Goal: Information Seeking & Learning: Learn about a topic

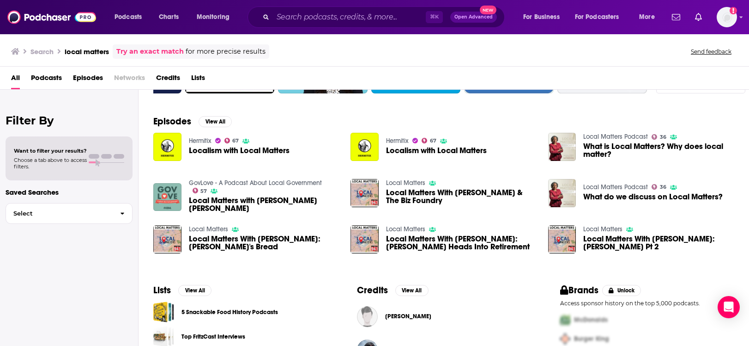
scroll to position [115, 0]
click at [241, 199] on span "Local Matters with Janice Allen Jackson" at bounding box center [264, 204] width 151 height 16
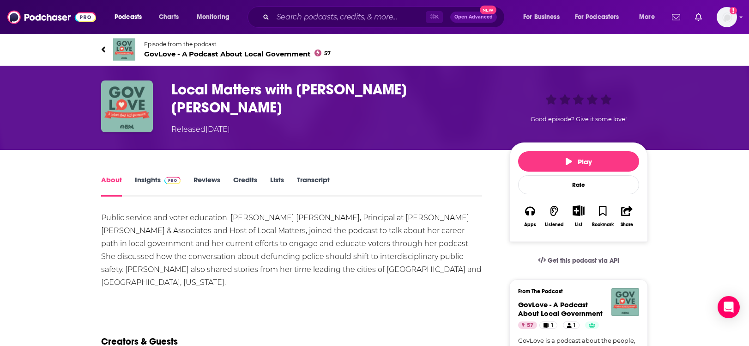
click at [103, 49] on icon at bounding box center [104, 49] width 4 height 6
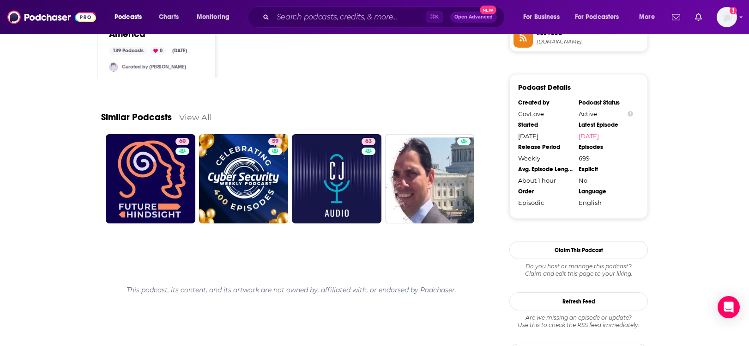
scroll to position [888, 0]
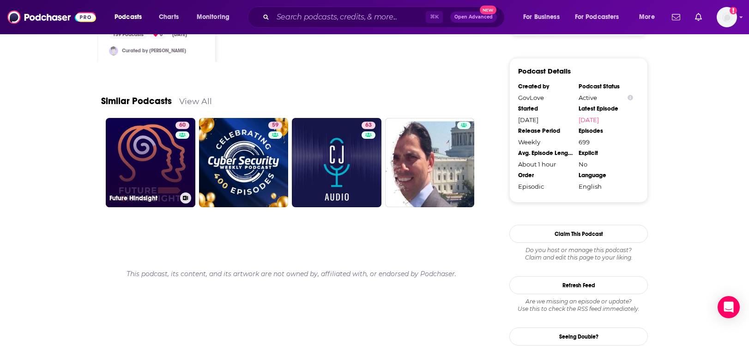
click at [146, 194] on h3 "Future Hindsight" at bounding box center [142, 198] width 67 height 8
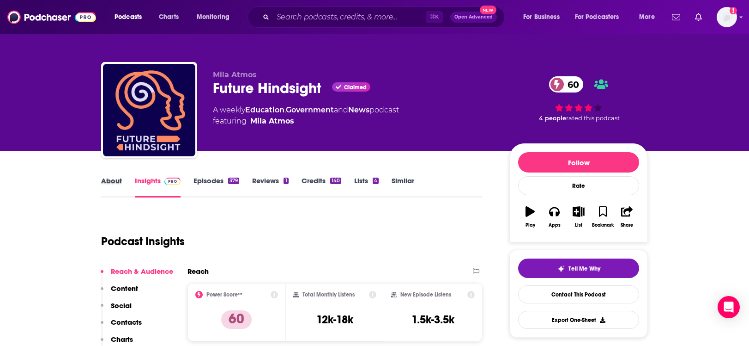
click at [122, 181] on div "About" at bounding box center [118, 186] width 34 height 21
click at [115, 182] on link "About" at bounding box center [111, 186] width 21 height 21
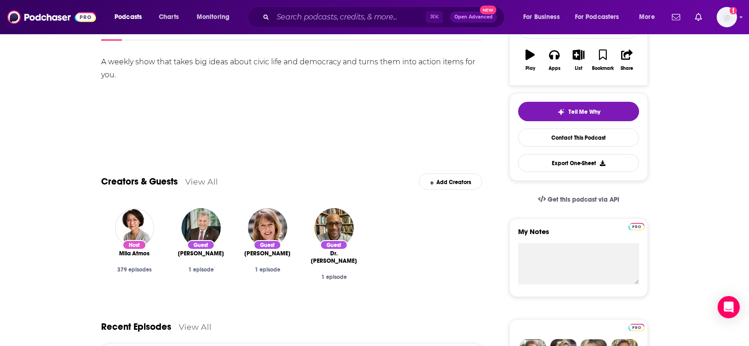
scroll to position [71, 0]
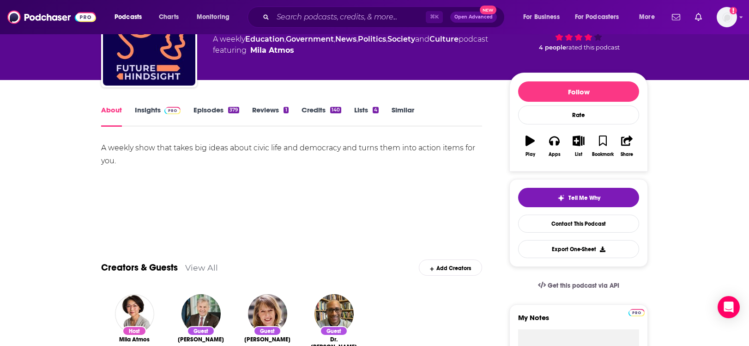
click at [147, 114] on link "Insights" at bounding box center [158, 115] width 46 height 21
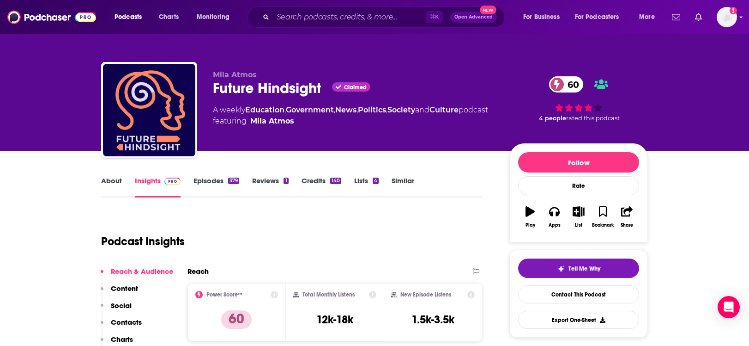
click at [212, 180] on link "Episodes 379" at bounding box center [217, 186] width 46 height 21
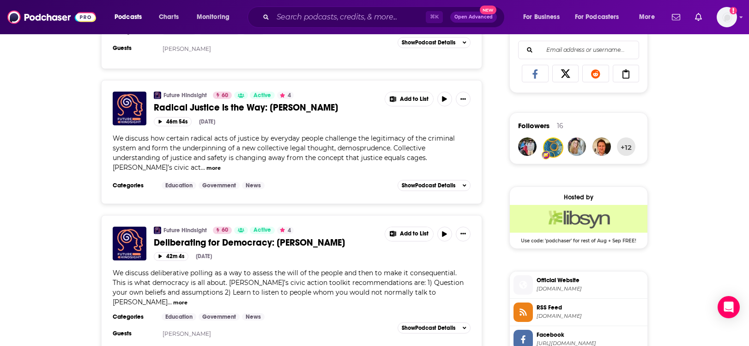
scroll to position [622, 0]
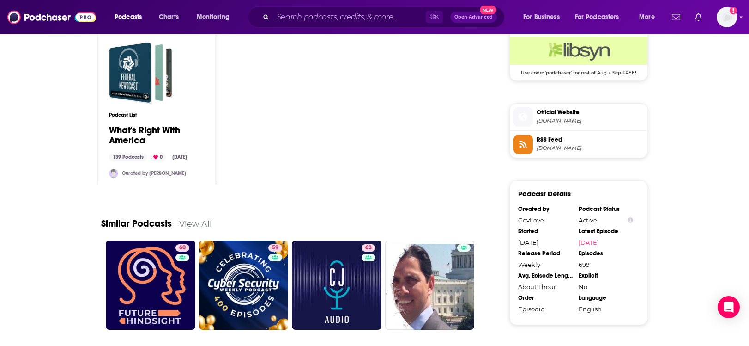
scroll to position [874, 0]
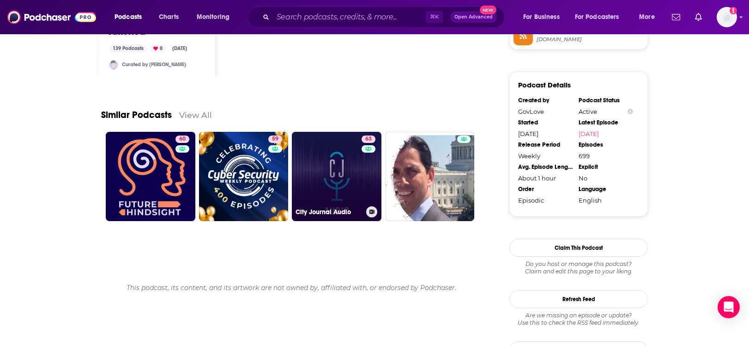
click at [321, 208] on h3 "City Journal Audio" at bounding box center [329, 212] width 67 height 8
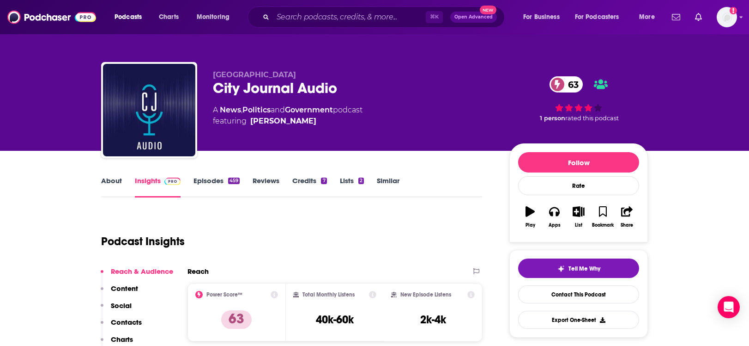
click at [118, 178] on link "About" at bounding box center [111, 186] width 21 height 21
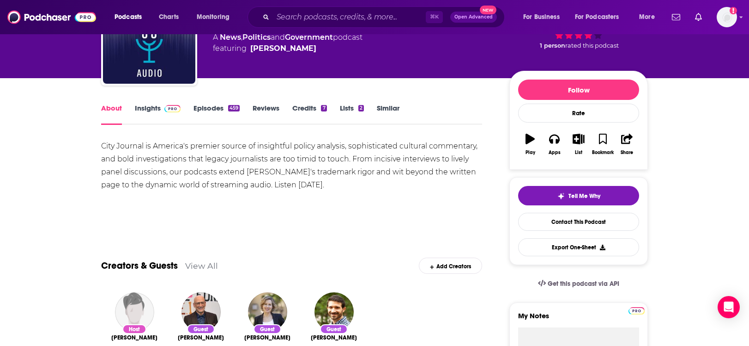
scroll to position [75, 0]
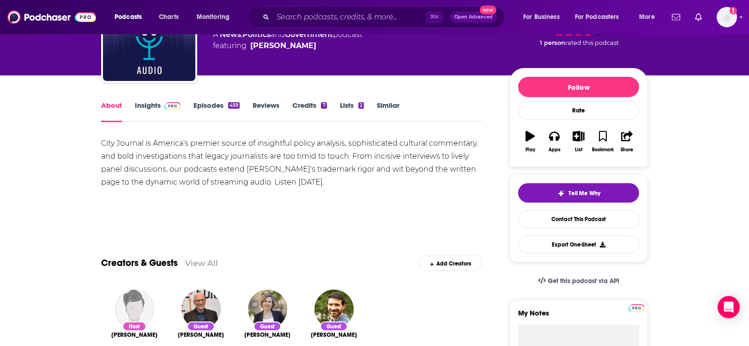
click at [202, 102] on link "Episodes 459" at bounding box center [217, 111] width 46 height 21
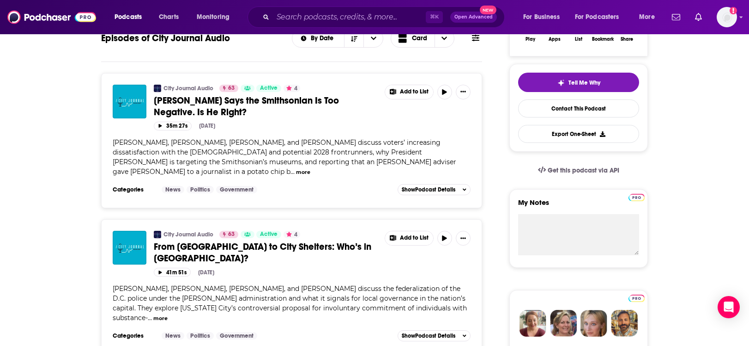
scroll to position [188, 0]
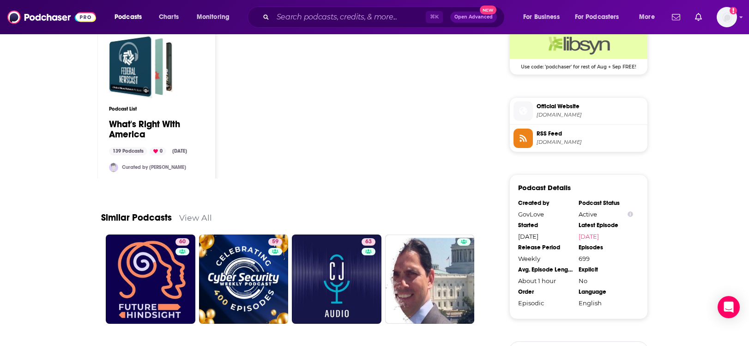
scroll to position [857, 0]
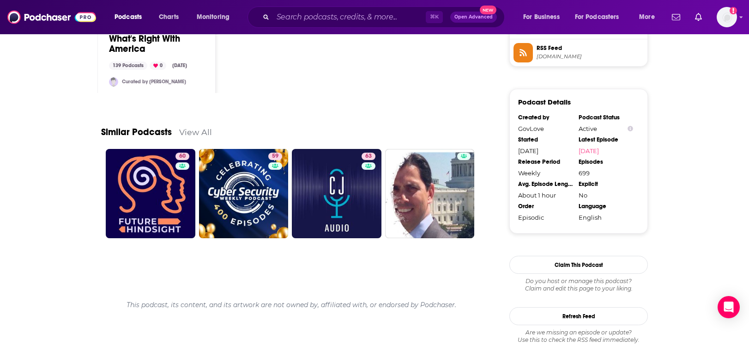
click at [198, 127] on link "View All" at bounding box center [195, 132] width 33 height 10
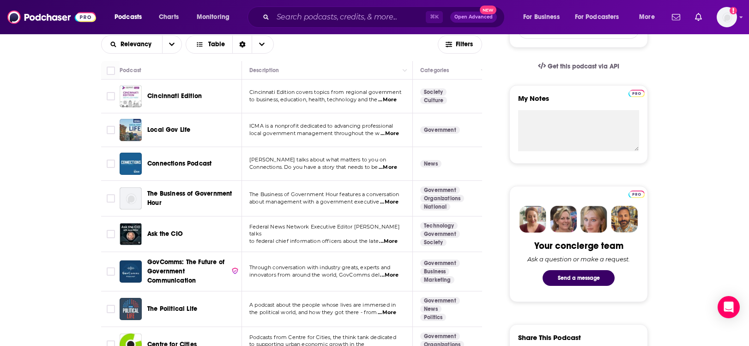
scroll to position [299, 0]
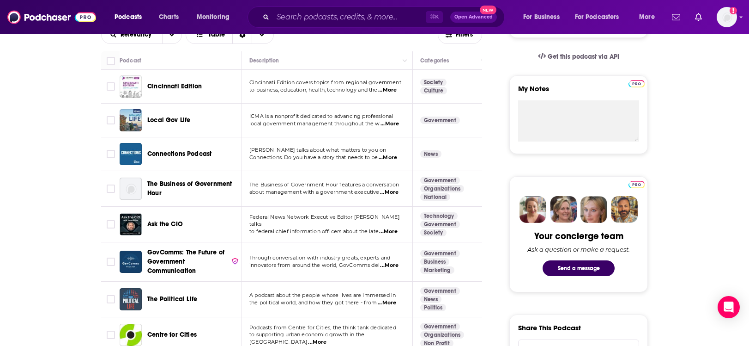
click at [395, 158] on span "...More" at bounding box center [388, 157] width 18 height 7
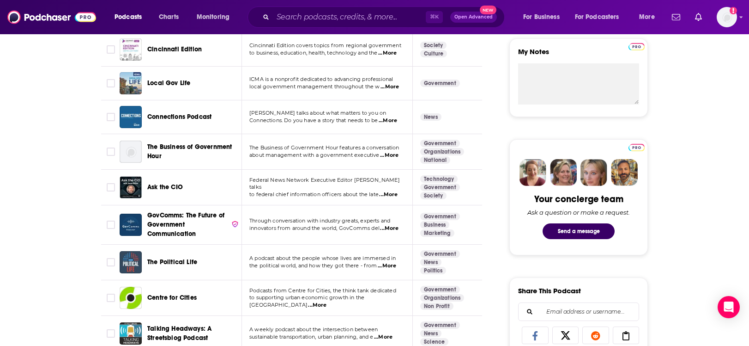
scroll to position [339, 0]
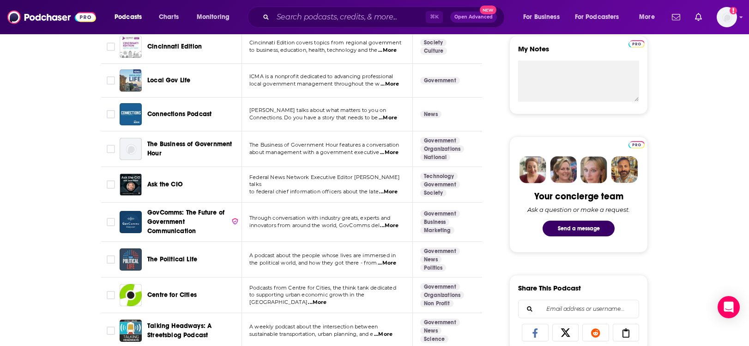
click at [396, 226] on span "...More" at bounding box center [389, 225] width 18 height 7
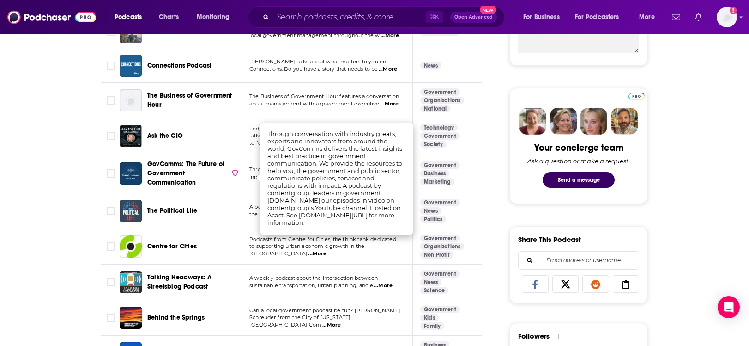
scroll to position [388, 0]
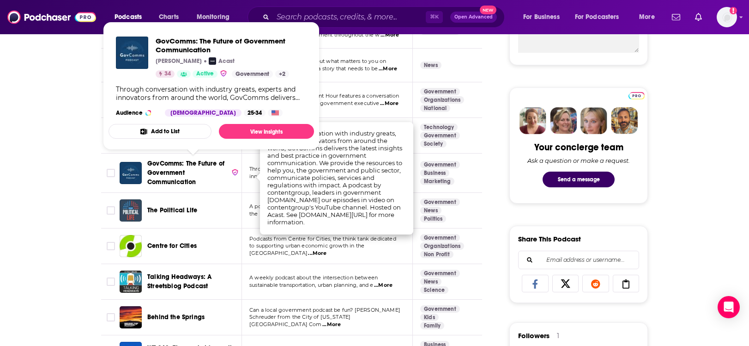
click at [175, 174] on span "GovComms: The Future of Government Communication" at bounding box center [185, 172] width 77 height 26
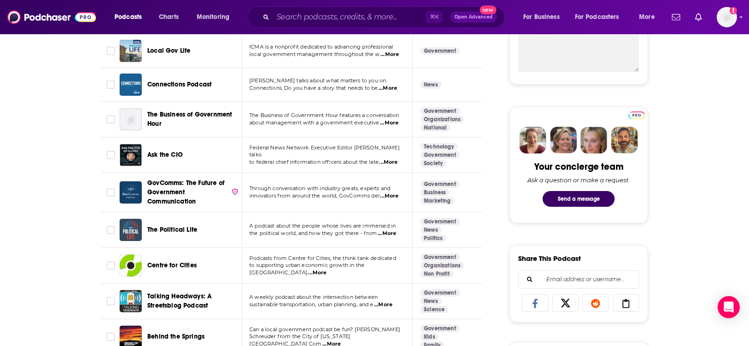
scroll to position [411, 0]
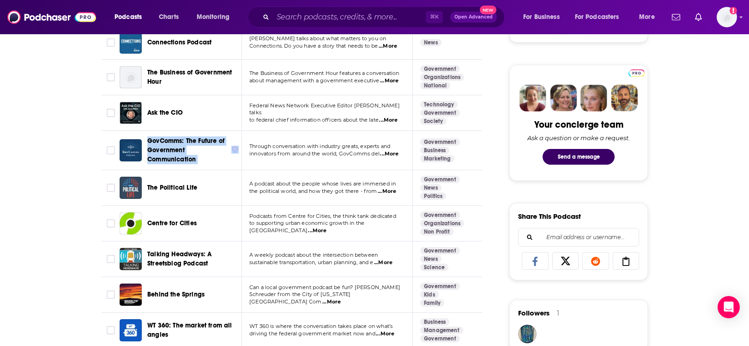
drag, startPoint x: 162, startPoint y: 147, endPoint x: 267, endPoint y: 5, distance: 177.3
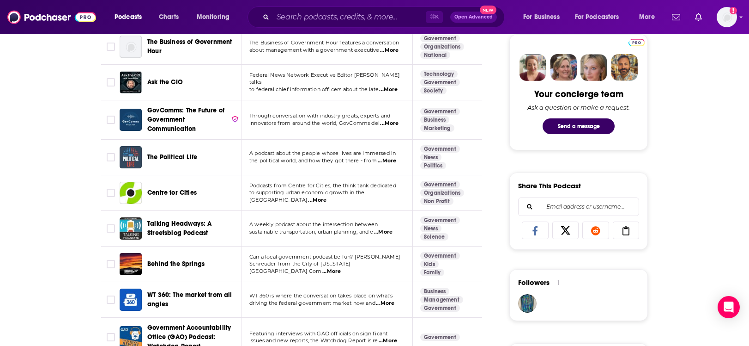
scroll to position [454, 0]
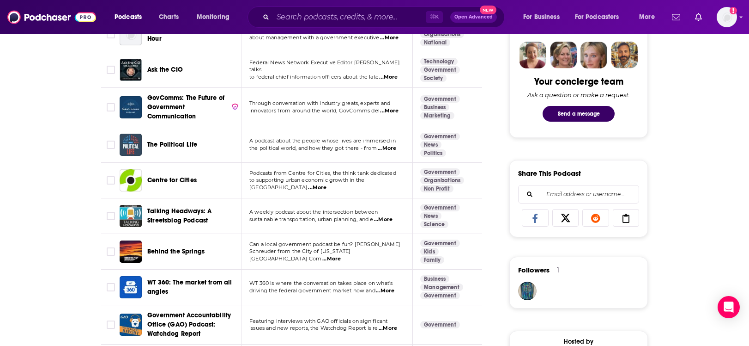
click at [327, 185] on span "...More" at bounding box center [317, 187] width 18 height 7
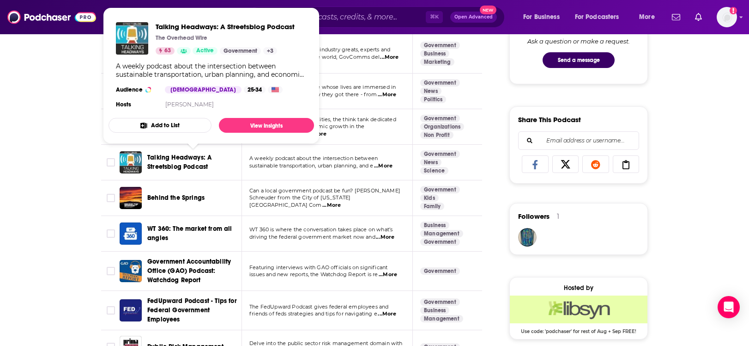
scroll to position [507, 0]
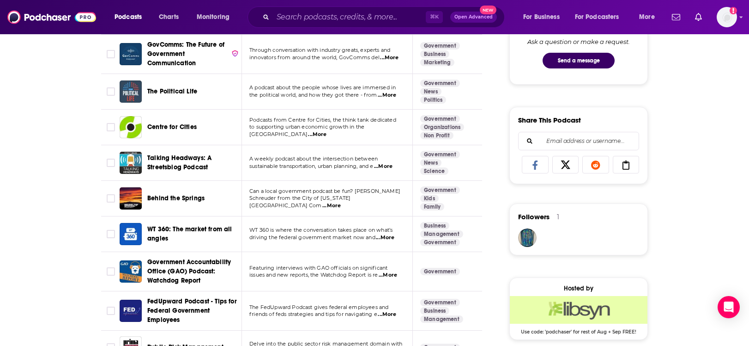
click at [390, 168] on span "...More" at bounding box center [383, 166] width 18 height 7
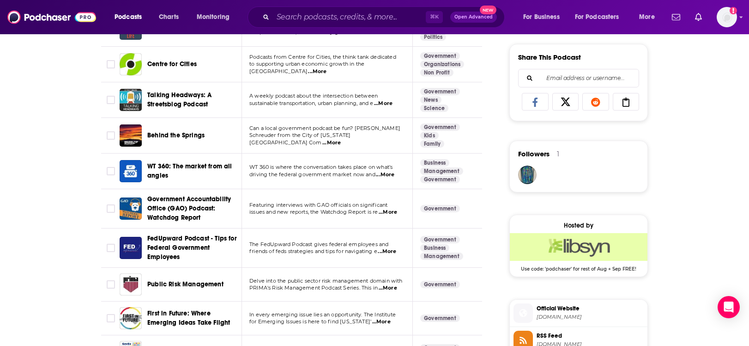
scroll to position [584, 0]
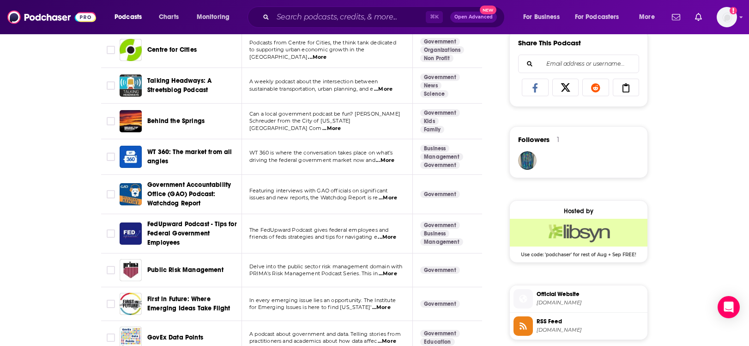
click at [341, 128] on span "...More" at bounding box center [331, 128] width 18 height 7
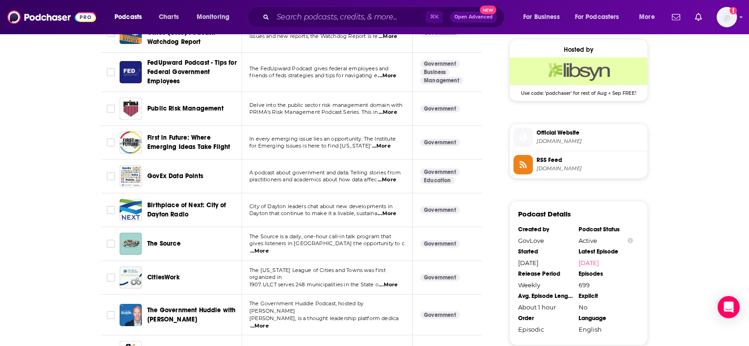
scroll to position [747, 0]
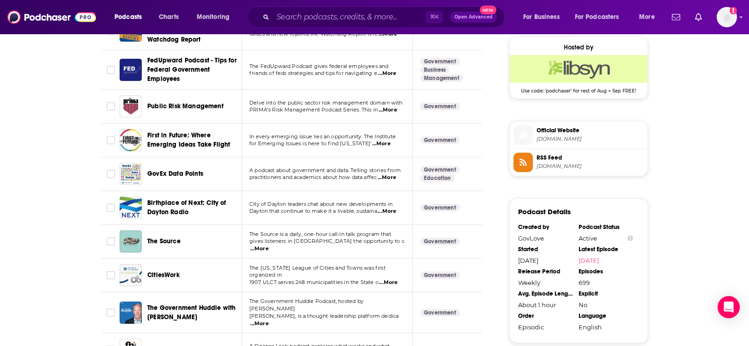
click at [391, 182] on td "A podcast about government and data. Telling stories from practitioners and aca…" at bounding box center [327, 174] width 171 height 34
click at [391, 180] on span "...More" at bounding box center [387, 177] width 18 height 7
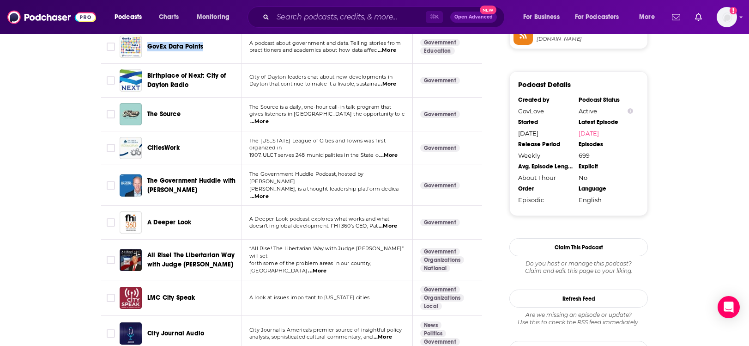
scroll to position [875, 0]
click at [269, 192] on span "...More" at bounding box center [259, 195] width 18 height 7
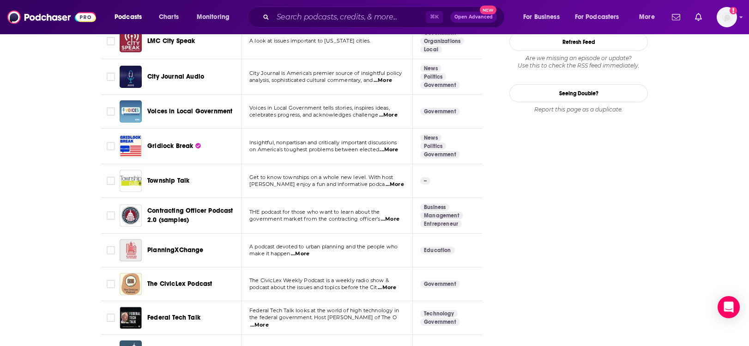
scroll to position [1140, 0]
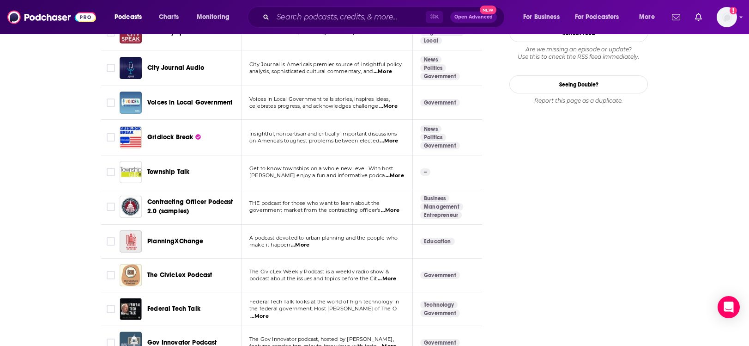
click at [386, 172] on span "...More" at bounding box center [395, 175] width 18 height 7
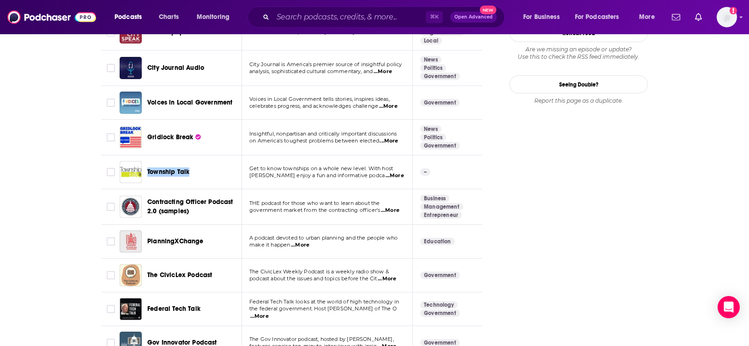
drag, startPoint x: 164, startPoint y: 162, endPoint x: 164, endPoint y: 6, distance: 155.7
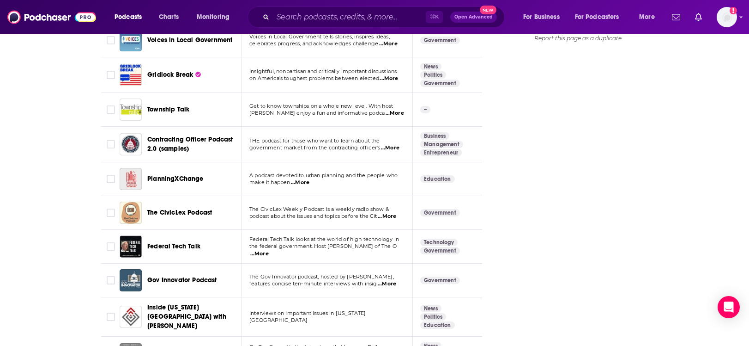
scroll to position [1203, 0]
click at [304, 171] on span "A podcast devoted to urban planning and the people who" at bounding box center [323, 174] width 148 height 6
click at [304, 178] on span "...More" at bounding box center [300, 181] width 18 height 7
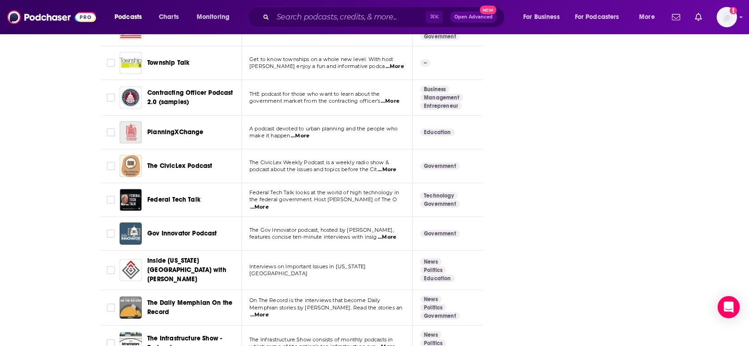
scroll to position [1249, 0]
click at [394, 165] on span "...More" at bounding box center [387, 168] width 18 height 7
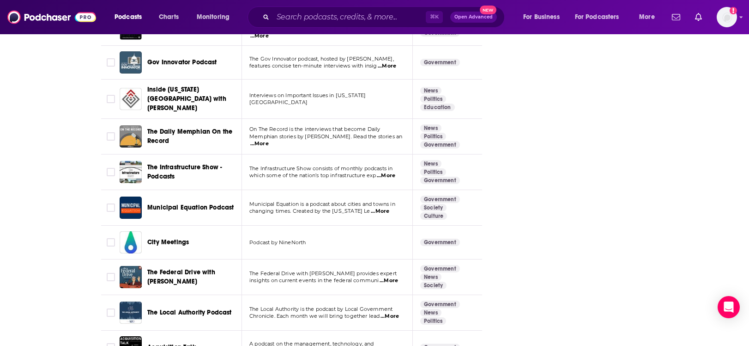
scroll to position [1423, 0]
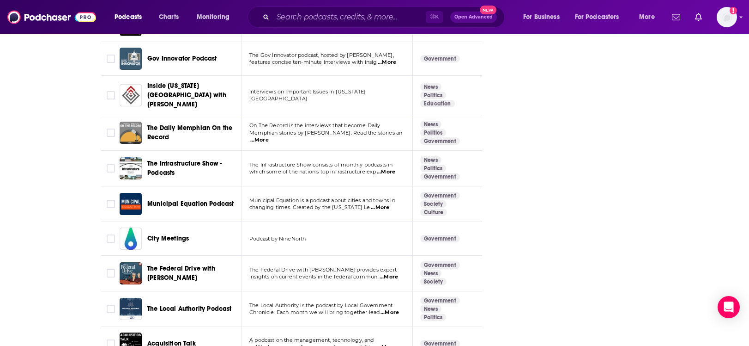
click at [391, 168] on span "...More" at bounding box center [386, 171] width 18 height 7
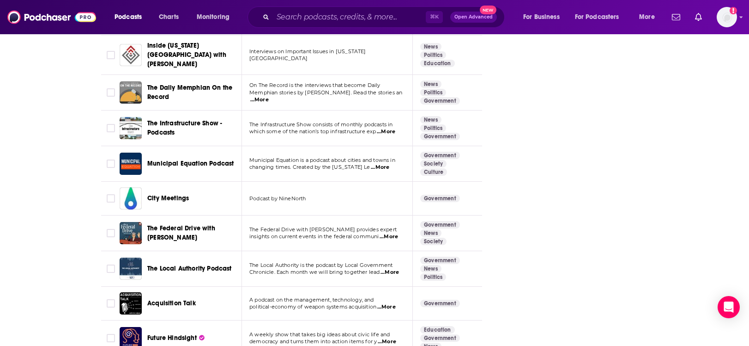
scroll to position [1478, 0]
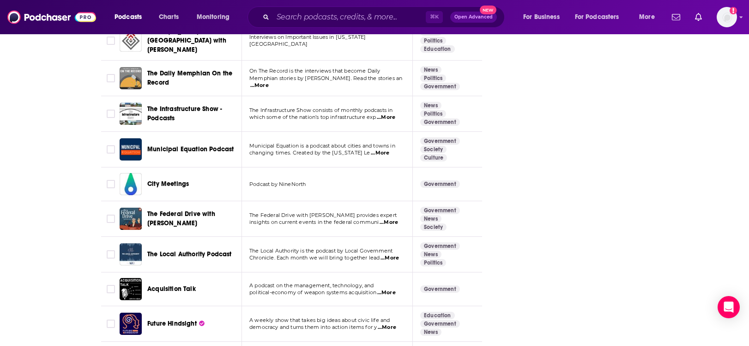
click at [389, 149] on span "...More" at bounding box center [380, 152] width 18 height 7
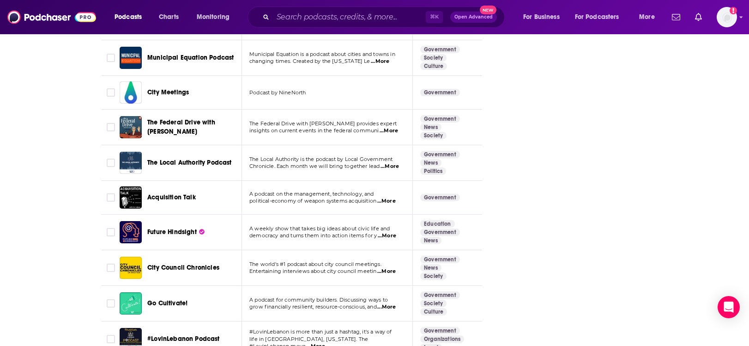
scroll to position [1571, 0]
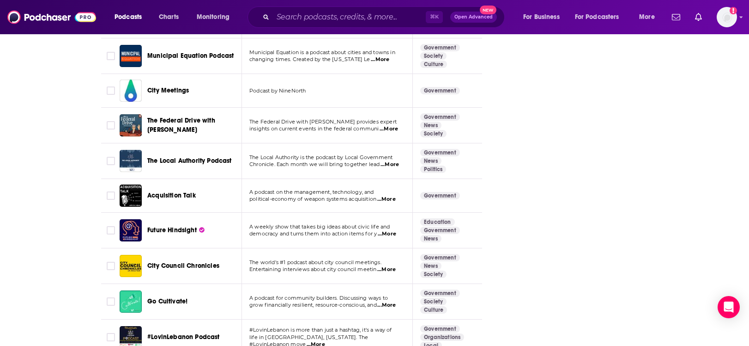
click at [394, 161] on span "...More" at bounding box center [390, 164] width 18 height 7
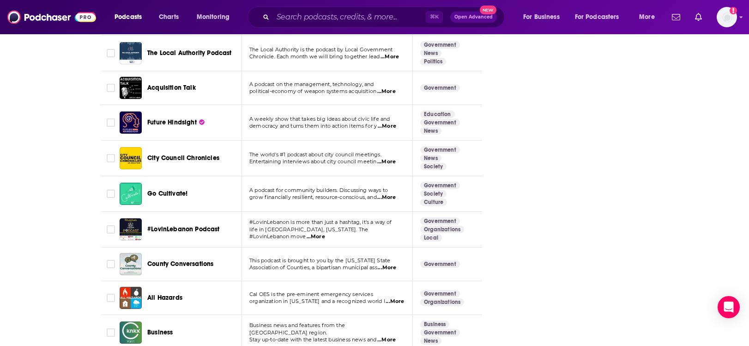
scroll to position [1681, 0]
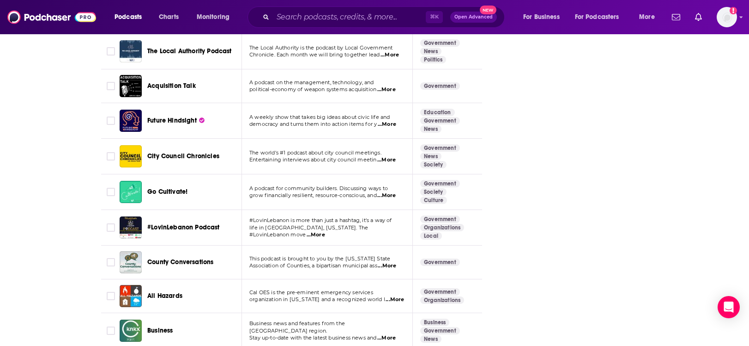
click at [386, 156] on span "...More" at bounding box center [386, 159] width 18 height 7
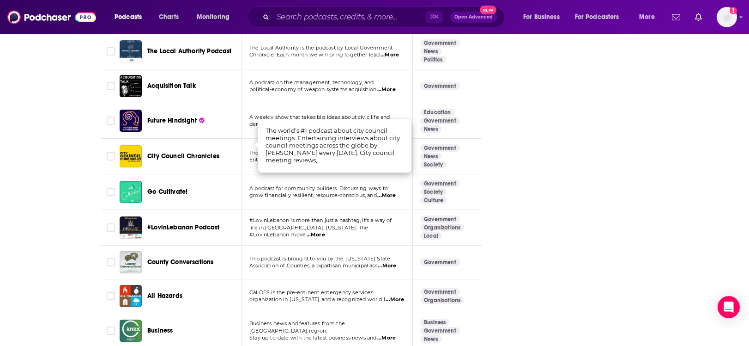
click at [67, 217] on div "About Insights Episodes 699 Reviews Credits 4 Lists 1 Similar Podcasts like Gov…" at bounding box center [374, 286] width 749 height 3633
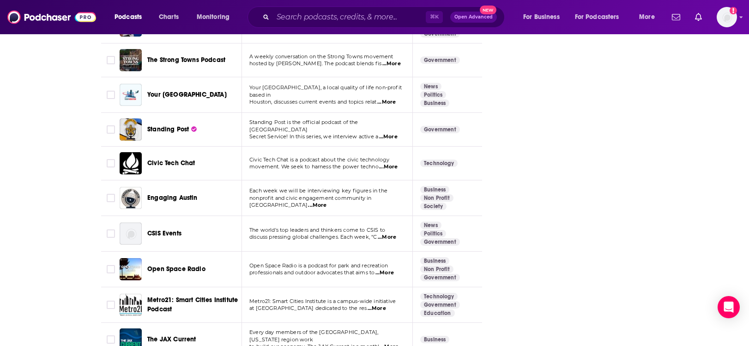
scroll to position [2501, 0]
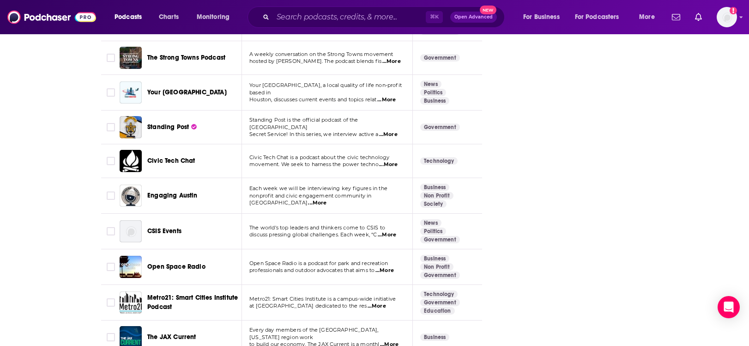
click at [390, 161] on span "...More" at bounding box center [388, 164] width 18 height 7
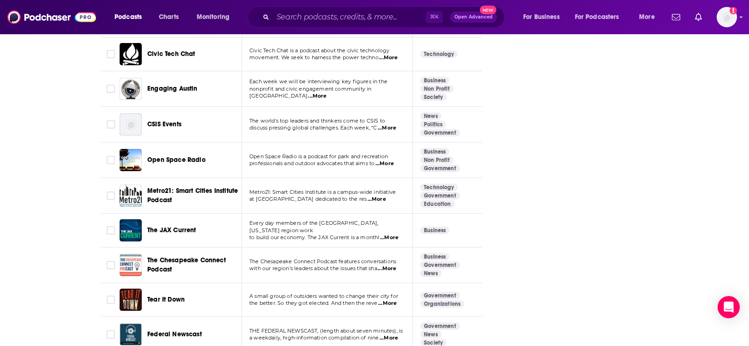
scroll to position [2691, 0]
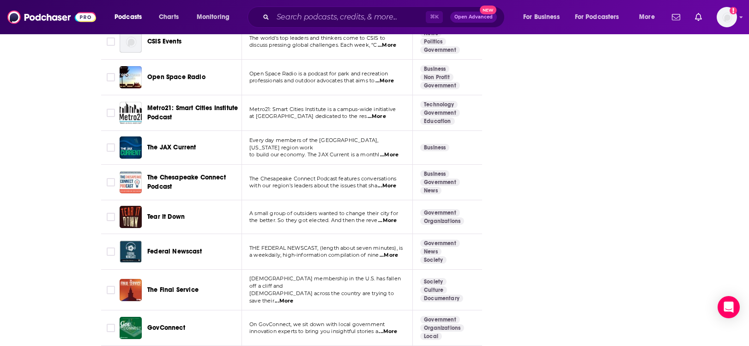
click at [386, 113] on span "...More" at bounding box center [377, 116] width 18 height 7
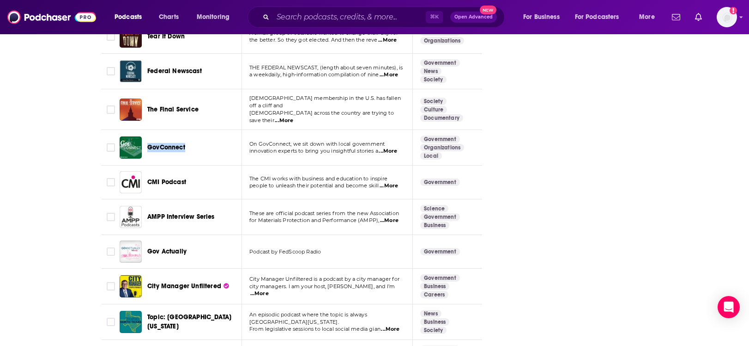
scroll to position [2890, 0]
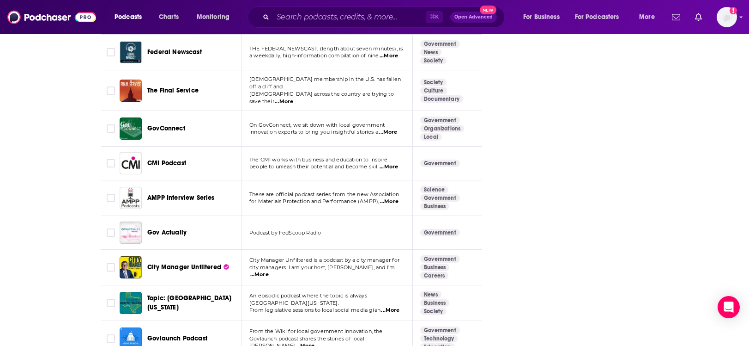
click at [391, 163] on span "...More" at bounding box center [389, 166] width 18 height 7
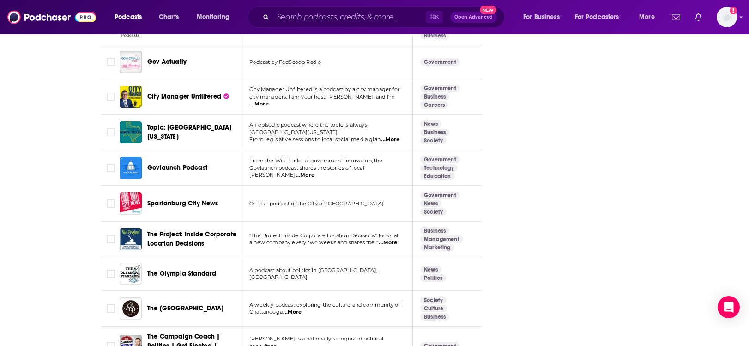
scroll to position [3061, 0]
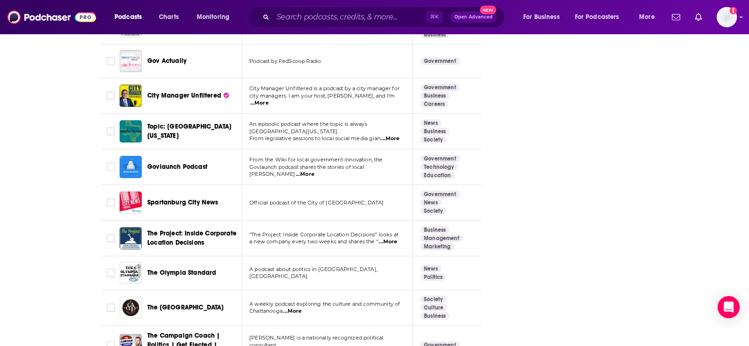
click at [315, 170] on span "...More" at bounding box center [305, 173] width 18 height 7
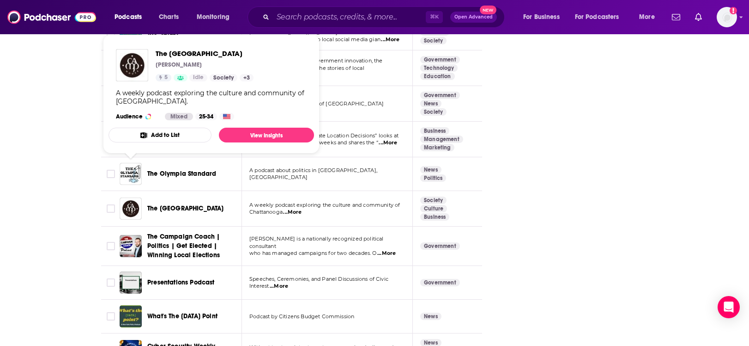
scroll to position [3219, 0]
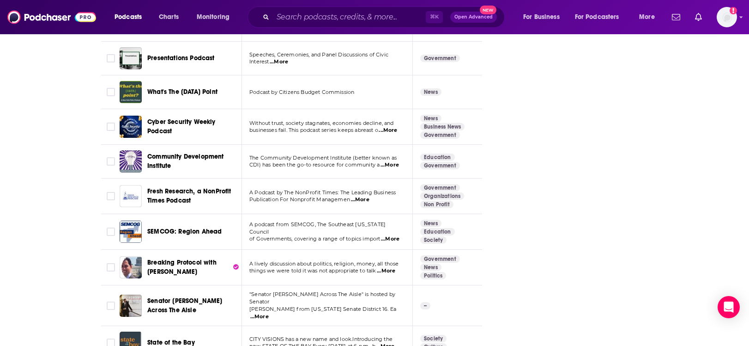
scroll to position [3393, 0]
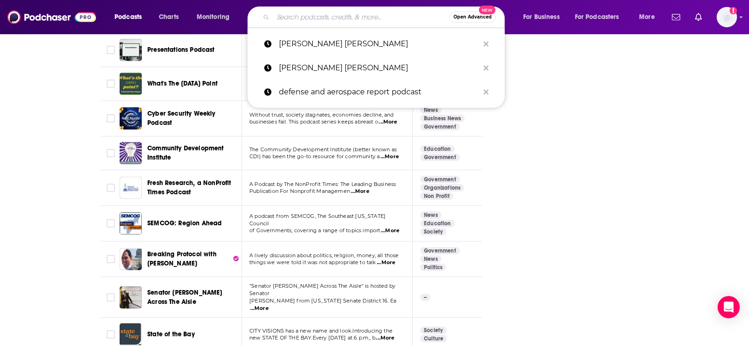
click at [340, 17] on input "Search podcasts, credits, & more..." at bounding box center [361, 17] width 176 height 15
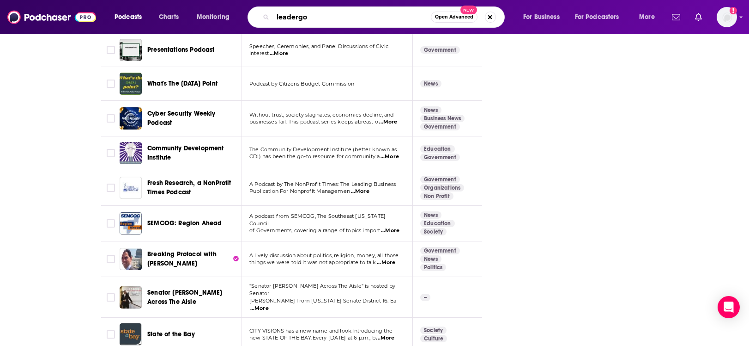
type input "leadergov"
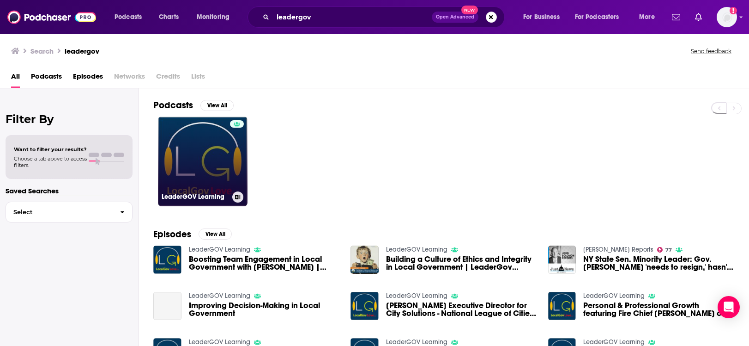
click at [208, 192] on div "LeaderGOV Learning" at bounding box center [203, 196] width 82 height 11
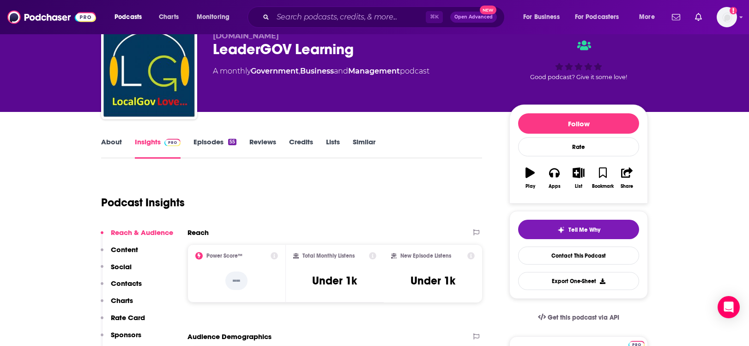
scroll to position [80, 0]
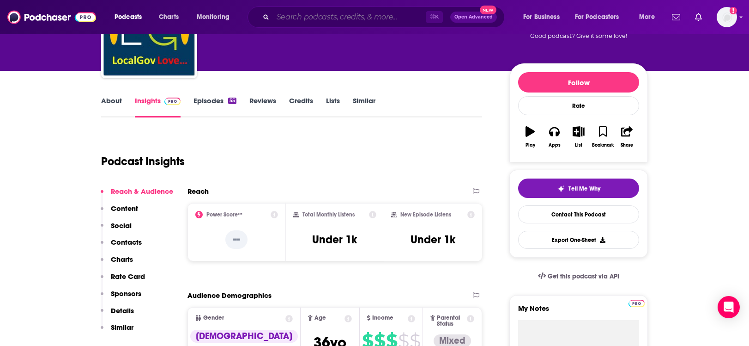
click at [314, 20] on input "Search podcasts, credits, & more..." at bounding box center [349, 17] width 153 height 15
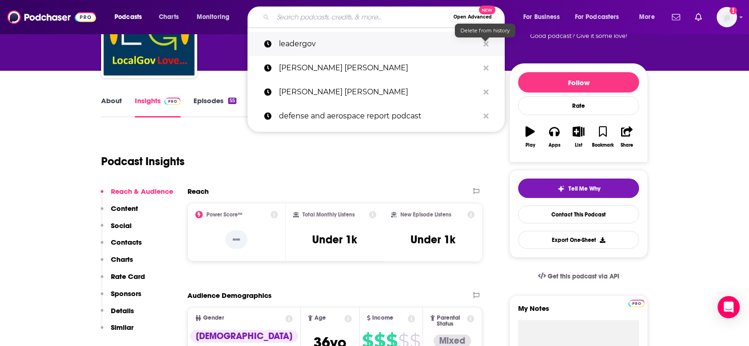
click at [486, 43] on icon "Search podcasts, credits, & more..." at bounding box center [486, 43] width 5 height 5
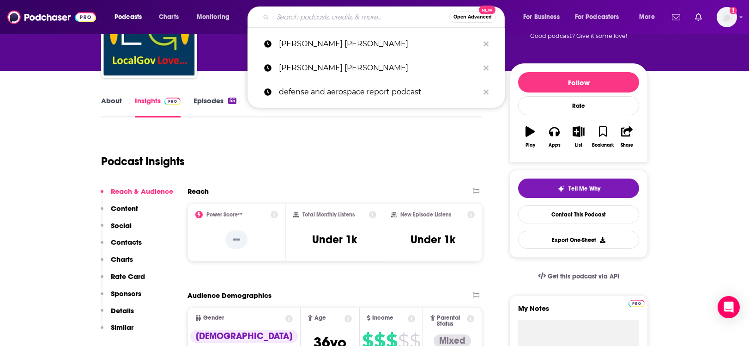
click at [339, 15] on input "Search podcasts, credits, & more..." at bounding box center [361, 17] width 176 height 15
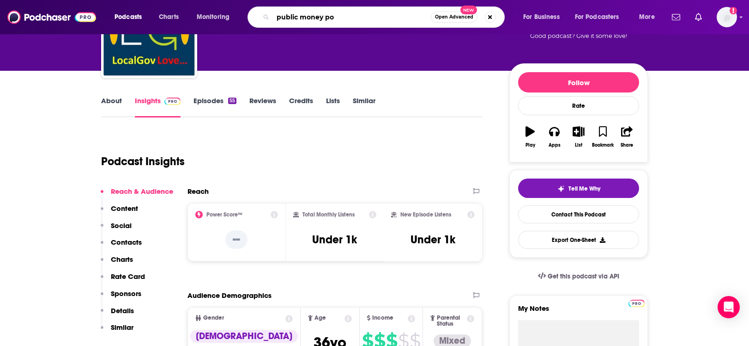
type input "public money pod"
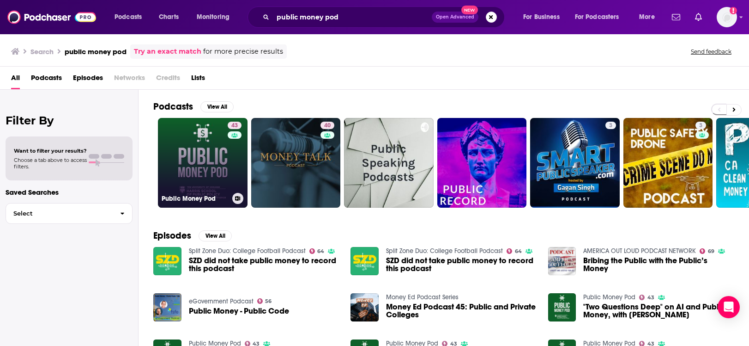
click at [196, 191] on link "43 Public Money Pod" at bounding box center [203, 163] width 90 height 90
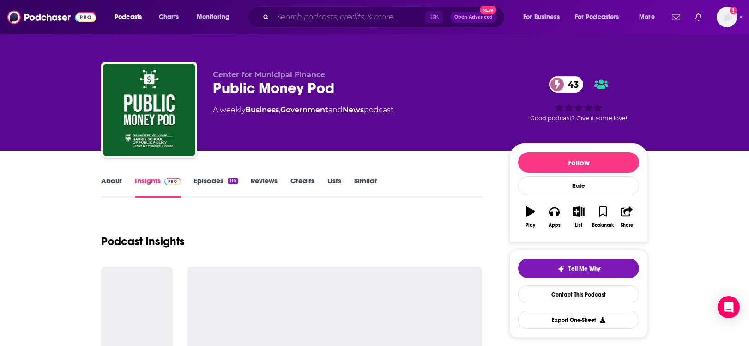
click at [391, 16] on input "Search podcasts, credits, & more..." at bounding box center [349, 17] width 153 height 15
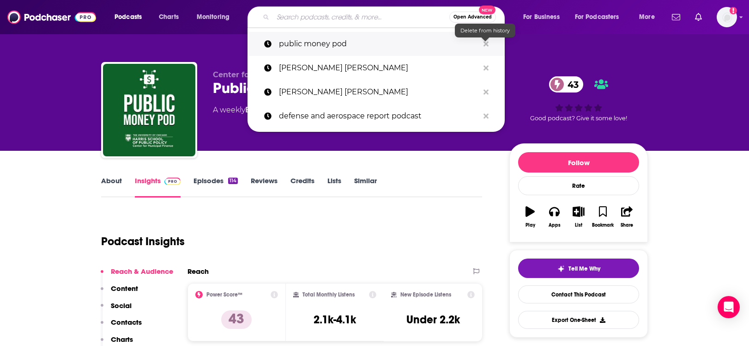
click at [487, 42] on icon "Search podcasts, credits, & more..." at bounding box center [486, 43] width 5 height 5
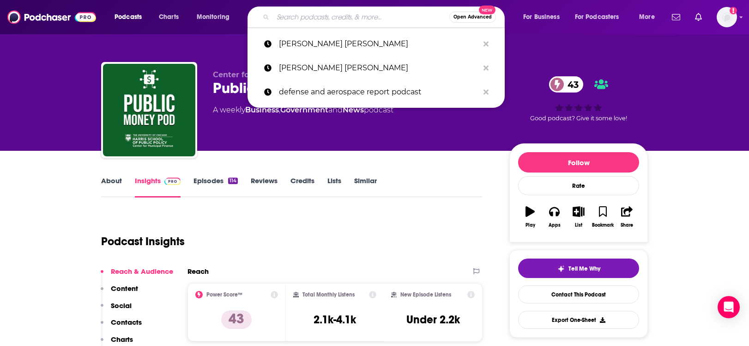
click at [105, 183] on link "About" at bounding box center [111, 186] width 21 height 21
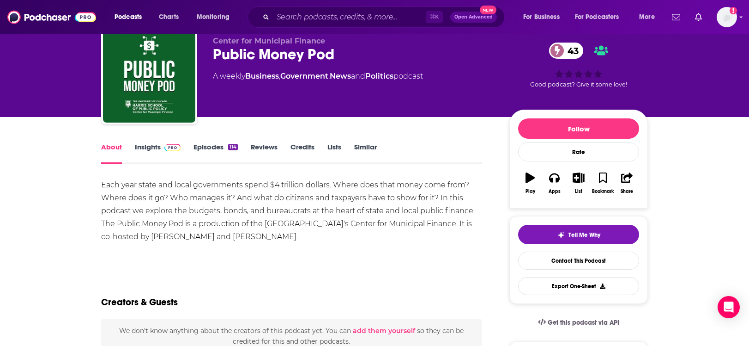
scroll to position [35, 0]
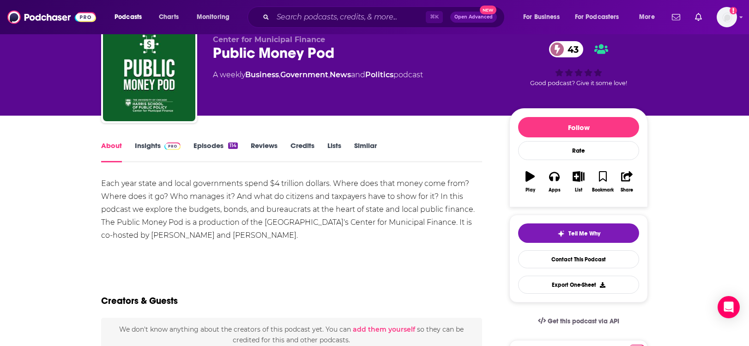
drag, startPoint x: 96, startPoint y: 179, endPoint x: 272, endPoint y: 240, distance: 185.8
copy div "Each year state and local governments spend $4 trillion dollars. Where does tha…"
click at [272, 240] on div "Each year state and local governments spend $4 trillion dollars. Where does tha…" at bounding box center [291, 209] width 381 height 65
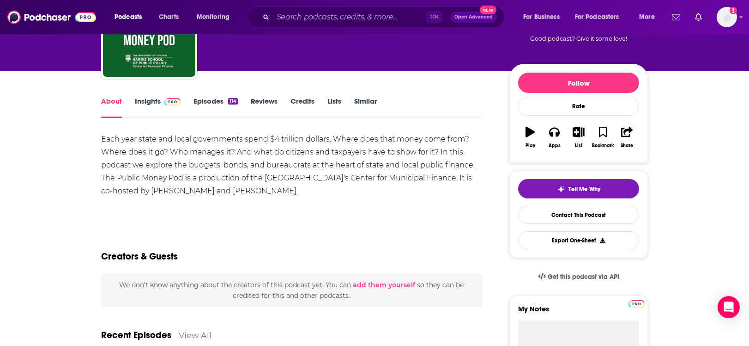
scroll to position [28, 0]
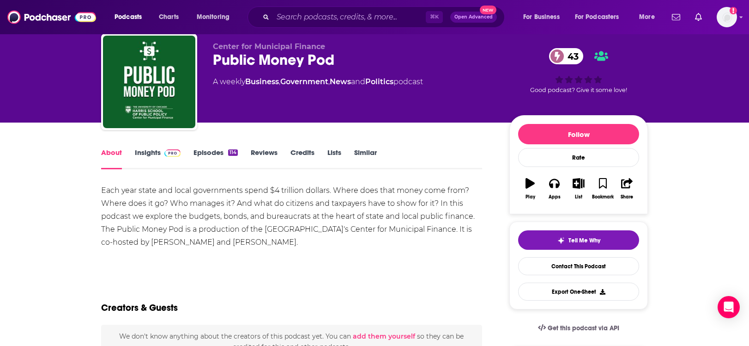
click at [141, 158] on link "Insights" at bounding box center [158, 158] width 46 height 21
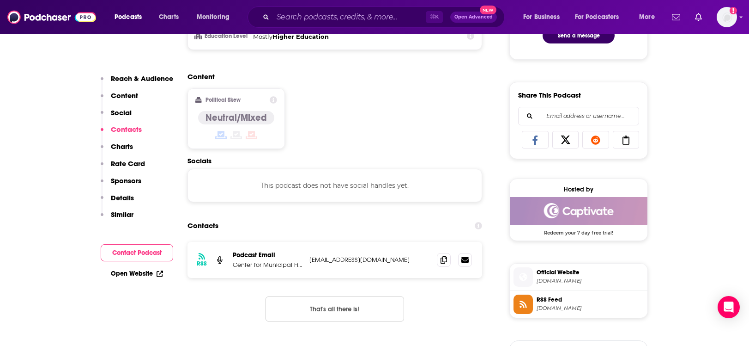
scroll to position [641, 0]
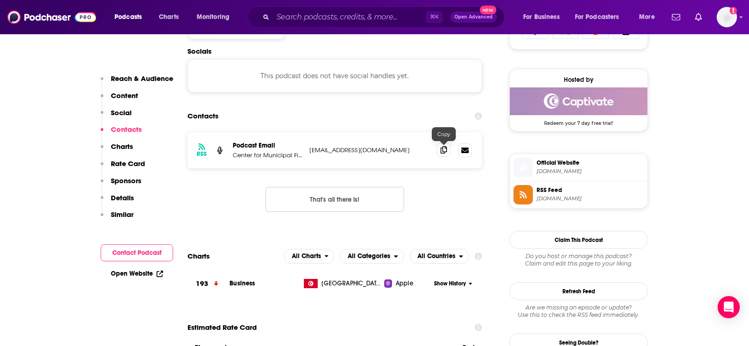
click at [442, 150] on icon at bounding box center [444, 149] width 6 height 7
click at [557, 166] on span "Official Website" at bounding box center [590, 162] width 107 height 8
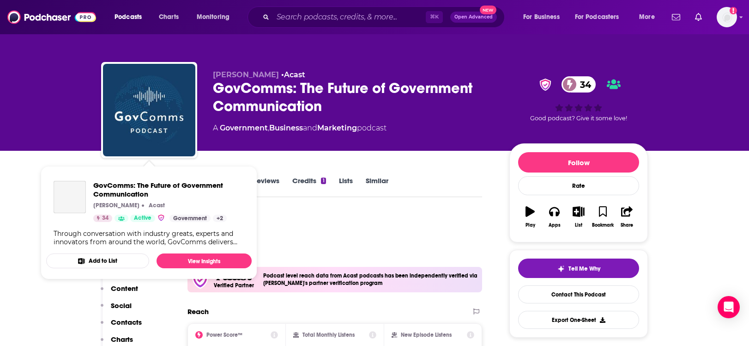
scroll to position [91, 0]
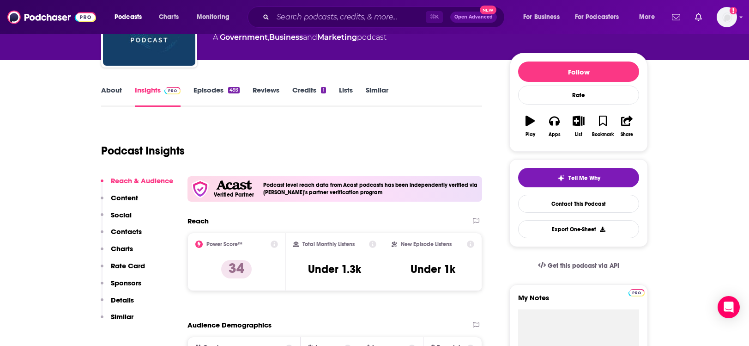
click at [210, 89] on link "Episodes 493" at bounding box center [217, 95] width 46 height 21
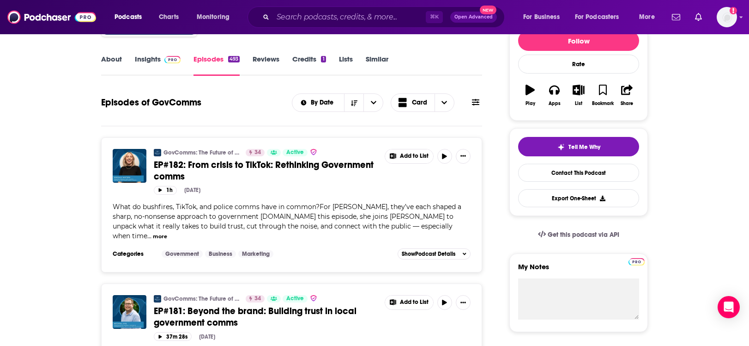
scroll to position [111, 0]
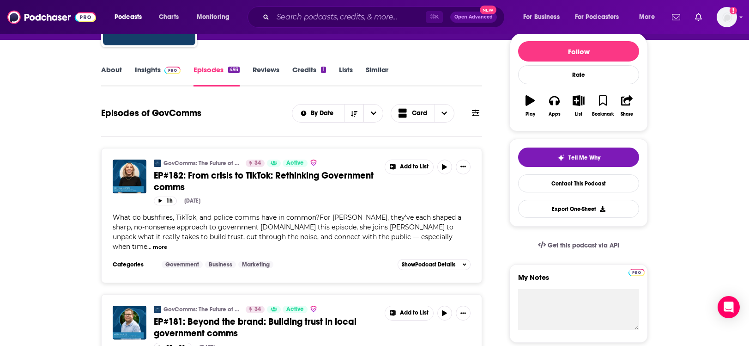
click at [114, 70] on link "About" at bounding box center [111, 75] width 21 height 21
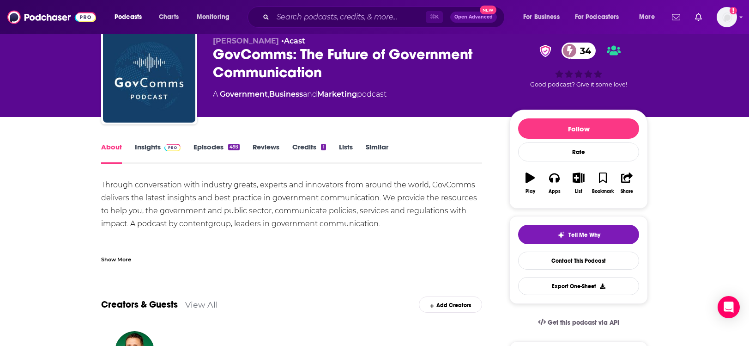
scroll to position [39, 0]
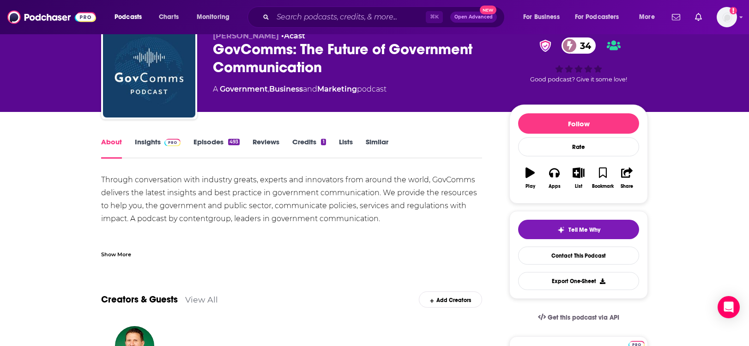
click at [121, 254] on div "Show More" at bounding box center [116, 253] width 30 height 9
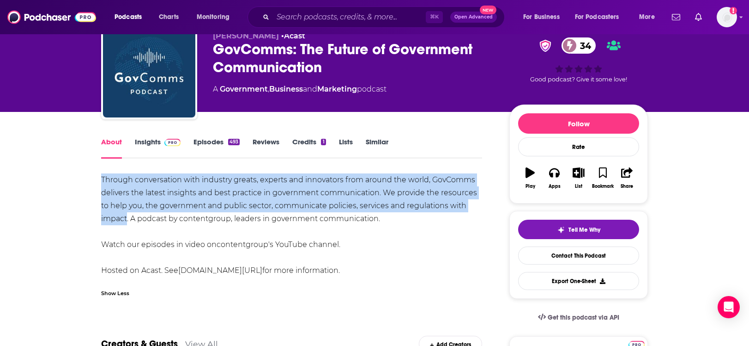
drag, startPoint x: 98, startPoint y: 175, endPoint x: 128, endPoint y: 223, distance: 56.7
copy div "Through conversation with industry greats, experts and innovators from around t…"
click at [126, 222] on div "Through conversation with industry greats, experts and innovators from around t…" at bounding box center [291, 224] width 381 height 103
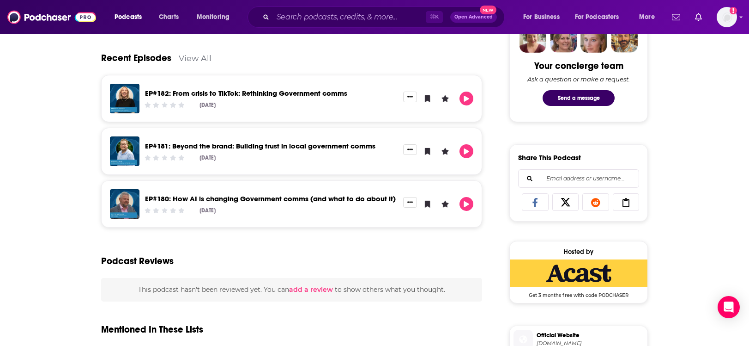
scroll to position [597, 0]
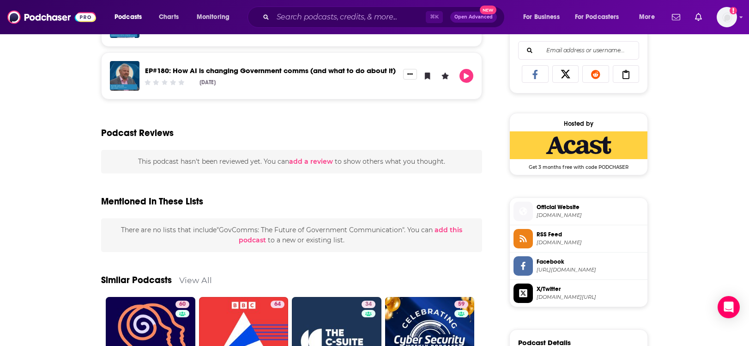
click at [560, 215] on span "contentgroup.com.au" at bounding box center [590, 215] width 107 height 7
click at [69, 215] on div "About Insights Episodes 493 Reviews Credits 1 Lists Similar Through conversatio…" at bounding box center [374, 105] width 749 height 1104
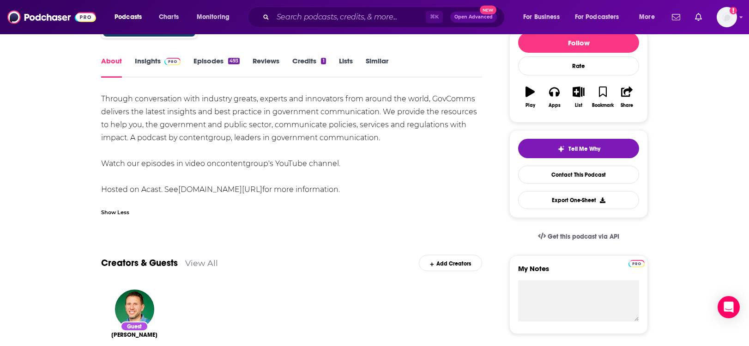
scroll to position [0, 0]
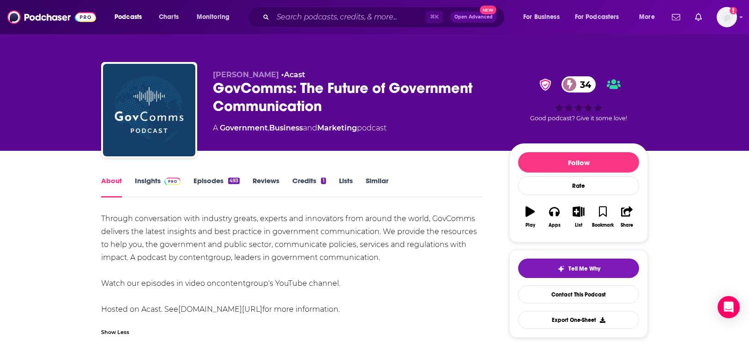
click at [208, 180] on link "Episodes 493" at bounding box center [217, 186] width 46 height 21
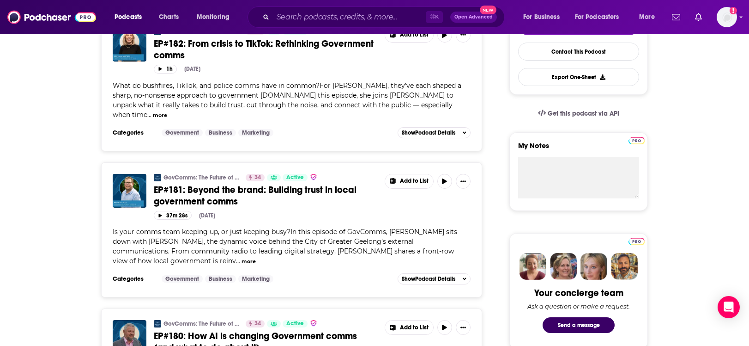
scroll to position [109, 0]
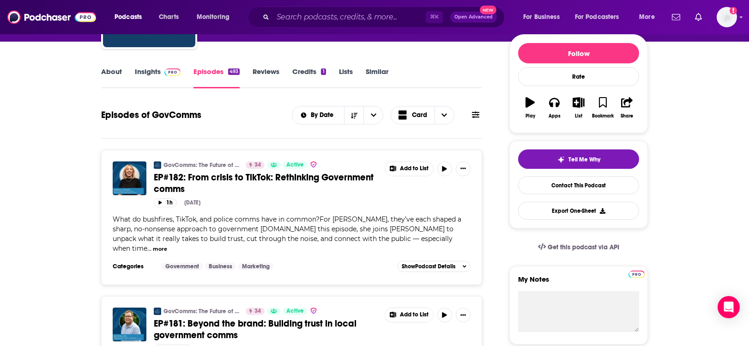
click at [147, 74] on link "Insights" at bounding box center [158, 77] width 46 height 21
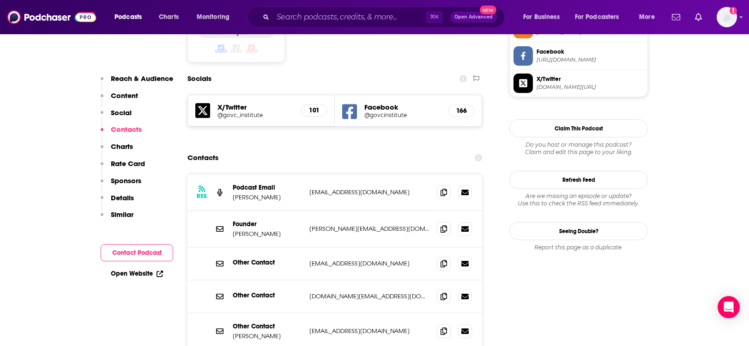
scroll to position [810, 0]
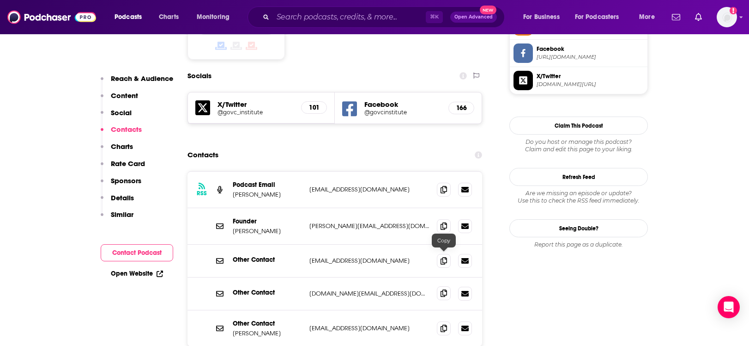
click at [443, 289] on icon at bounding box center [444, 292] width 6 height 7
click at [443, 222] on icon at bounding box center [444, 225] width 6 height 7
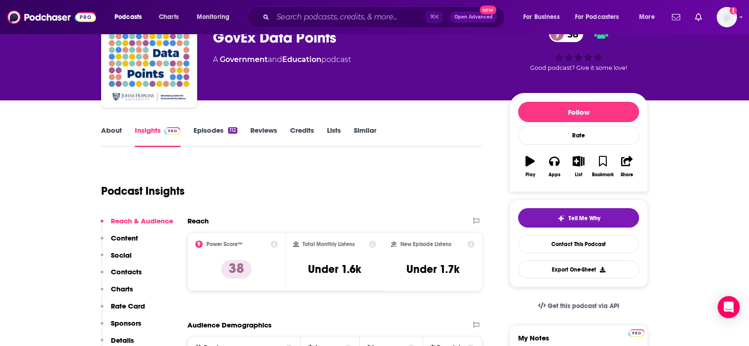
scroll to position [33, 0]
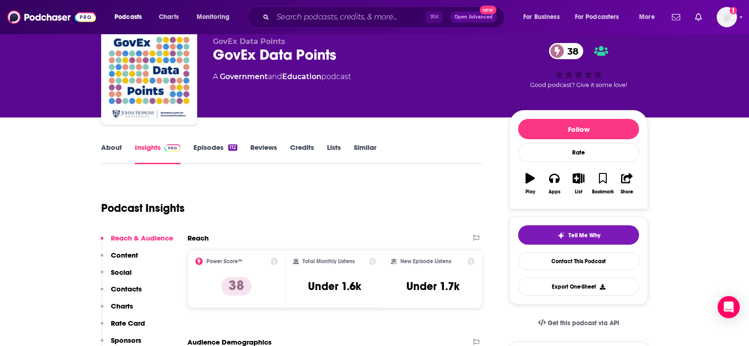
click at [106, 146] on link "About" at bounding box center [111, 153] width 21 height 21
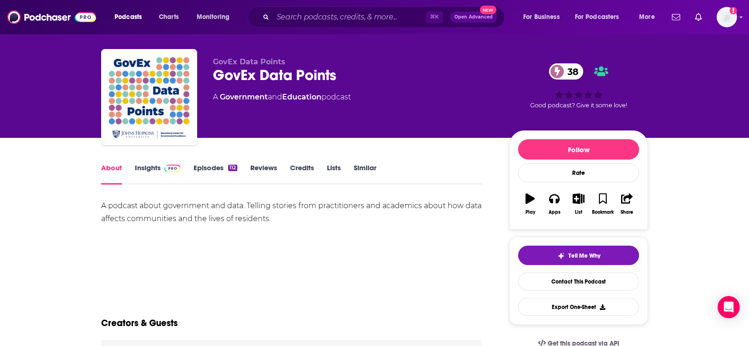
scroll to position [14, 0]
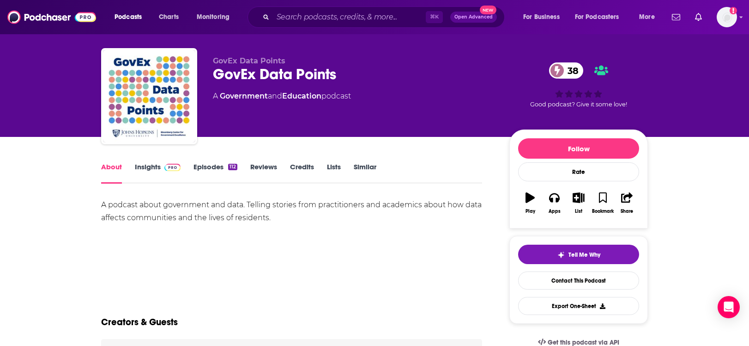
click at [205, 164] on link "Episodes 112" at bounding box center [216, 172] width 44 height 21
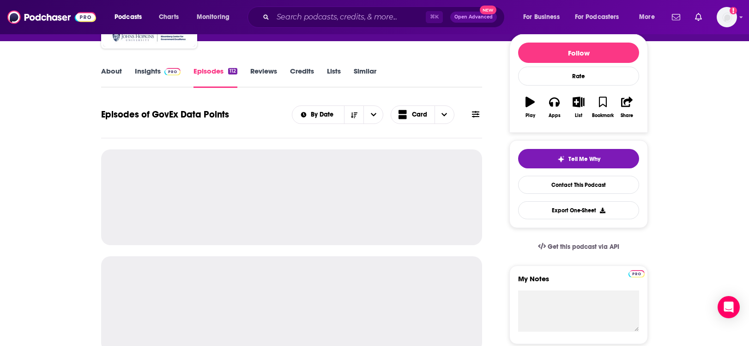
scroll to position [132, 0]
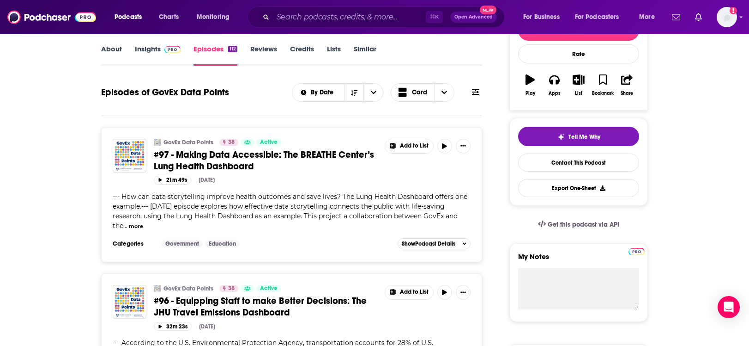
click at [116, 54] on link "About" at bounding box center [111, 54] width 21 height 21
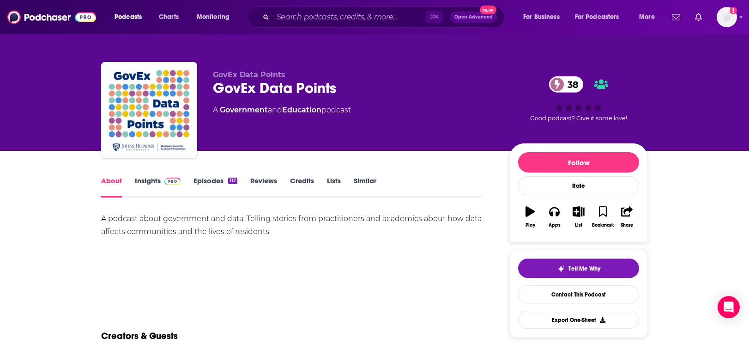
click at [182, 225] on div "A podcast about government and data. Telling stories from practitioners and aca…" at bounding box center [291, 225] width 381 height 26
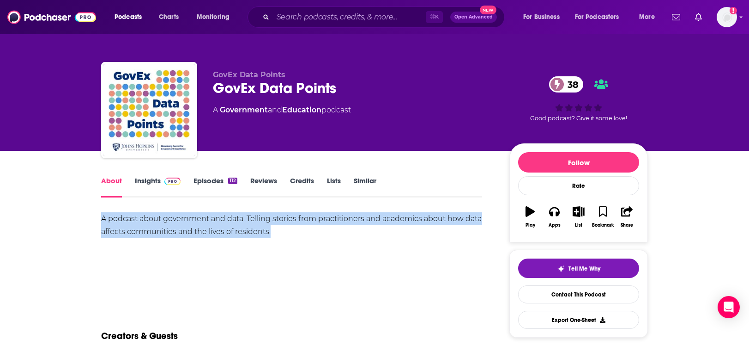
drag, startPoint x: 289, startPoint y: 230, endPoint x: 75, endPoint y: 212, distance: 214.6
copy div "A podcast about government and data. Telling stories from practitioners and aca…"
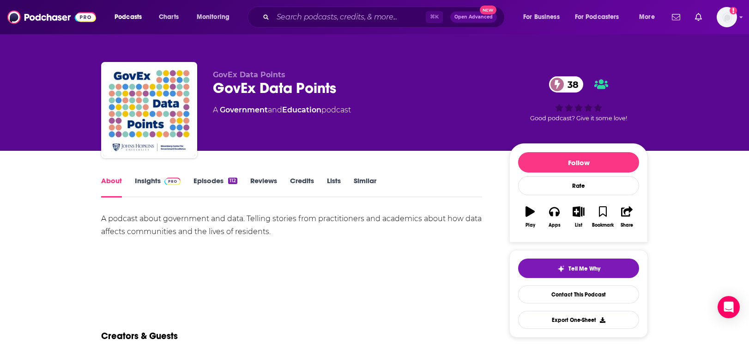
click at [153, 178] on link "Insights" at bounding box center [158, 186] width 46 height 21
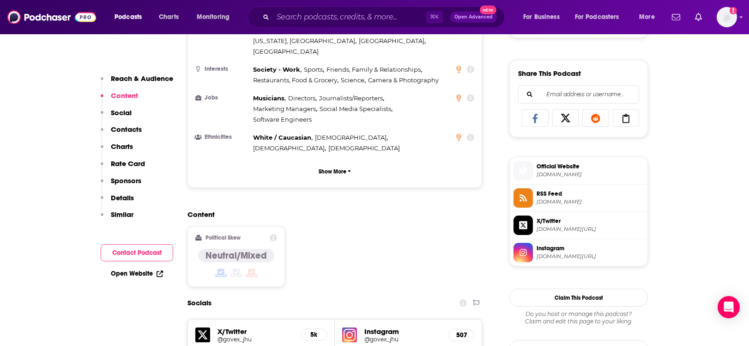
scroll to position [552, 0]
click at [552, 172] on span "blubrry.com" at bounding box center [590, 175] width 107 height 7
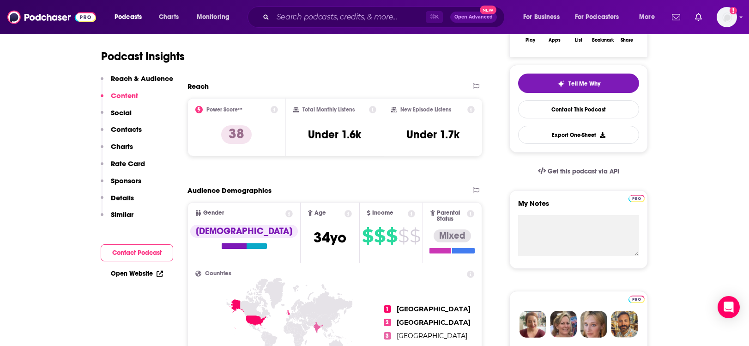
scroll to position [10, 0]
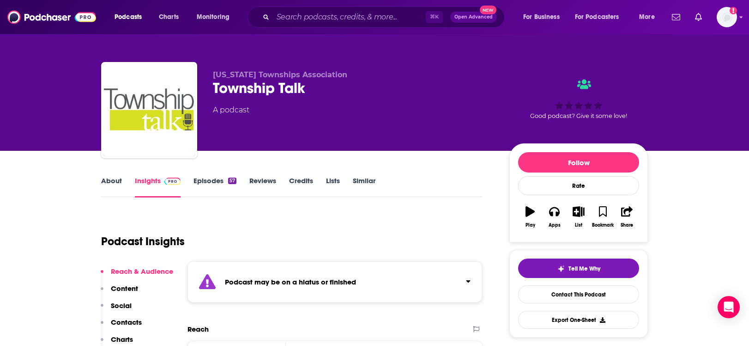
click at [113, 179] on link "About" at bounding box center [111, 186] width 21 height 21
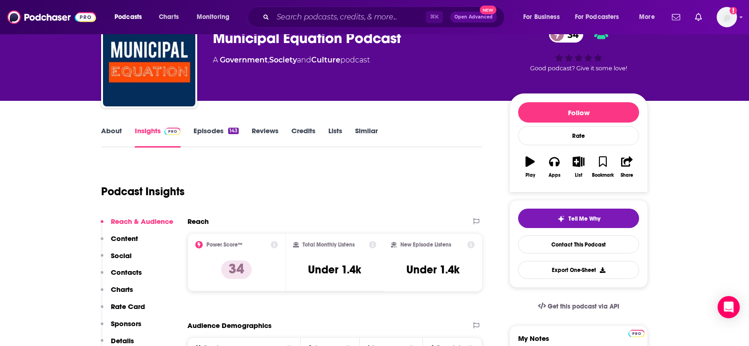
scroll to position [54, 0]
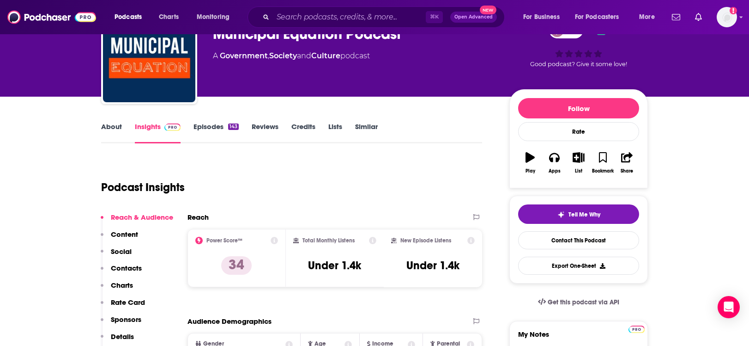
click at [216, 126] on link "Episodes 143" at bounding box center [216, 132] width 45 height 21
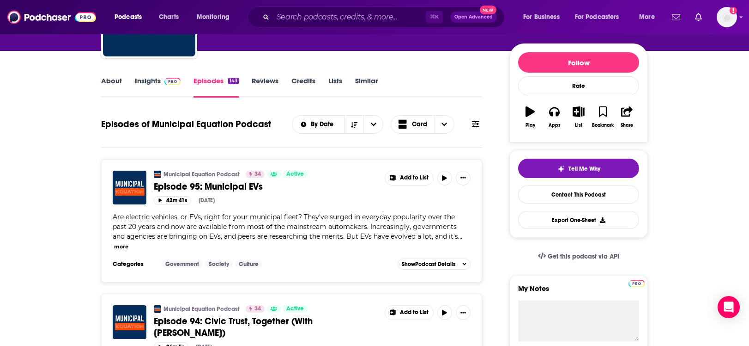
scroll to position [96, 0]
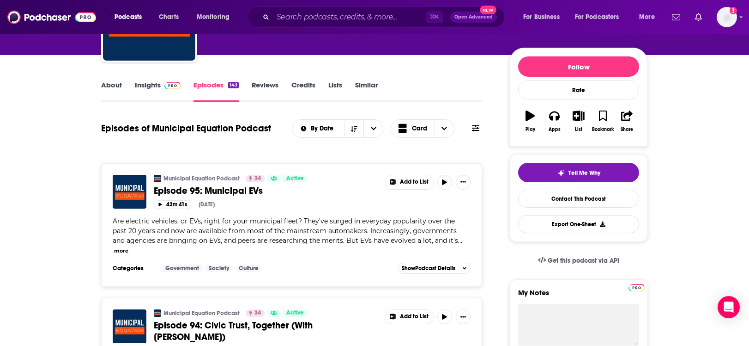
click at [115, 82] on link "About" at bounding box center [111, 90] width 21 height 21
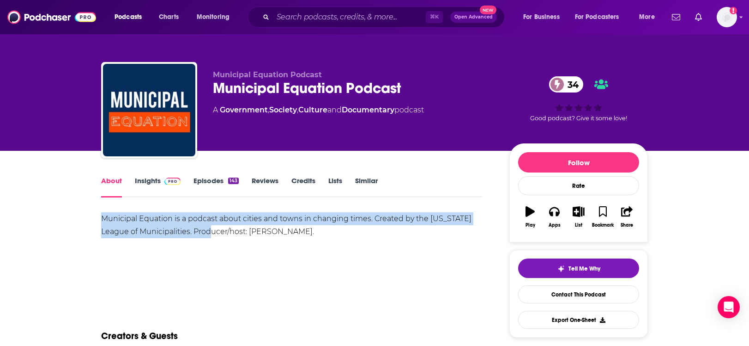
drag, startPoint x: 102, startPoint y: 219, endPoint x: 225, endPoint y: 234, distance: 124.2
click at [225, 234] on div "Municipal Equation is a podcast about cities and towns in changing times. Creat…" at bounding box center [291, 225] width 381 height 26
copy div "Municipal Equation is a podcast about cities and towns in changing times. Creat…"
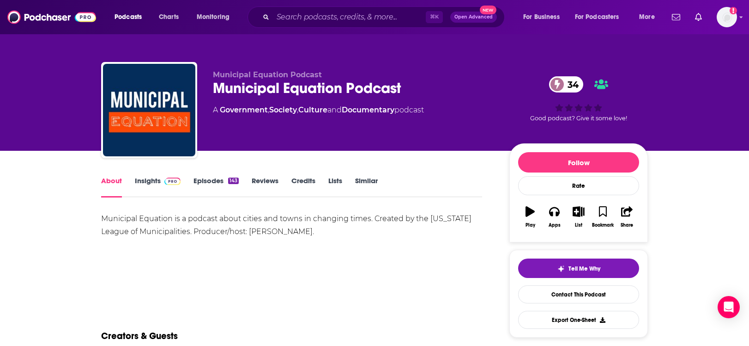
click at [225, 234] on div "Municipal Equation is a podcast about cities and towns in changing times. Creat…" at bounding box center [291, 225] width 381 height 26
click at [146, 182] on link "Insights" at bounding box center [158, 186] width 46 height 21
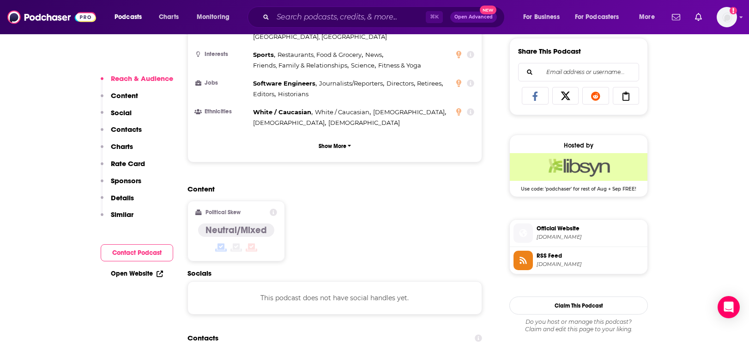
scroll to position [684, 0]
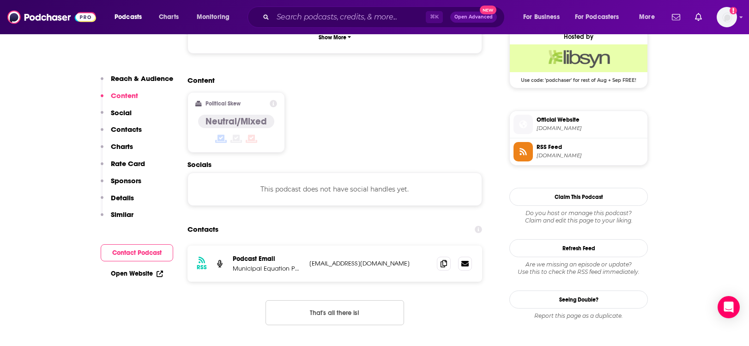
click at [565, 121] on span "Official Website" at bounding box center [590, 119] width 107 height 8
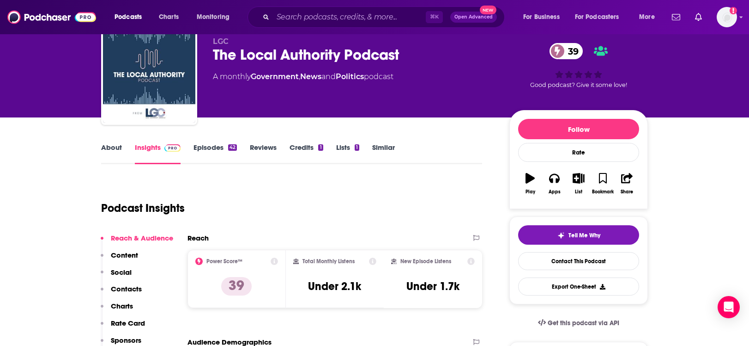
scroll to position [53, 0]
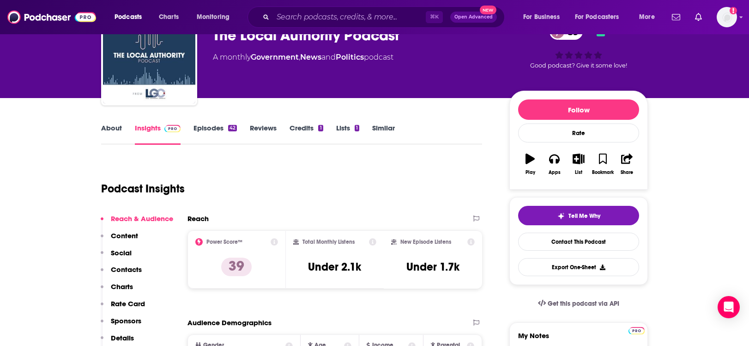
click at [211, 128] on link "Episodes 42" at bounding box center [215, 133] width 43 height 21
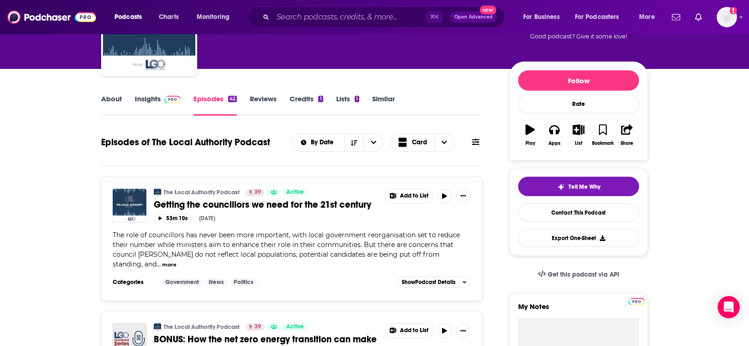
scroll to position [62, 0]
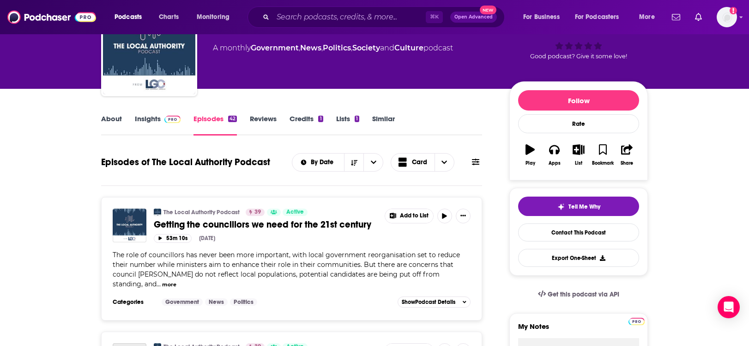
click at [105, 121] on link "About" at bounding box center [111, 124] width 21 height 21
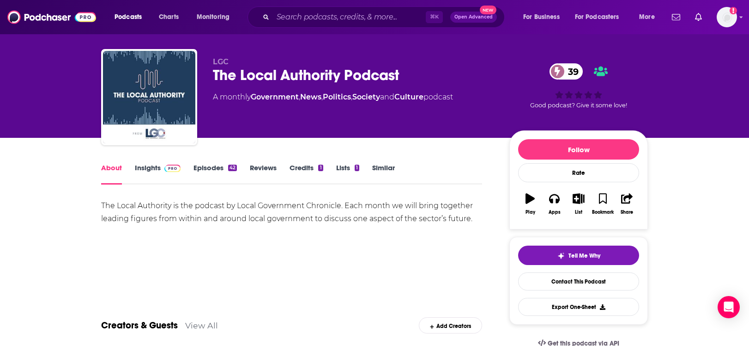
scroll to position [14, 0]
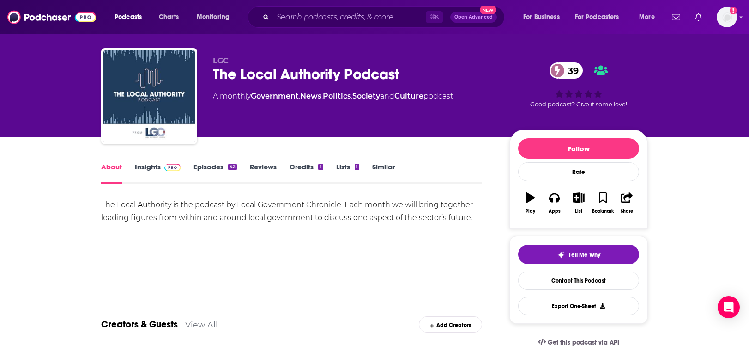
click at [124, 205] on div "The Local Authority is the podcast by Local Government Chronicle. Each month we…" at bounding box center [291, 211] width 381 height 26
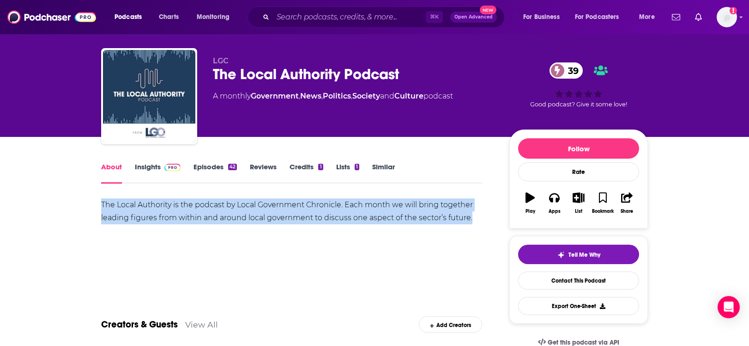
click at [124, 205] on div "The Local Authority is the podcast by Local Government Chronicle. Each month we…" at bounding box center [291, 211] width 381 height 26
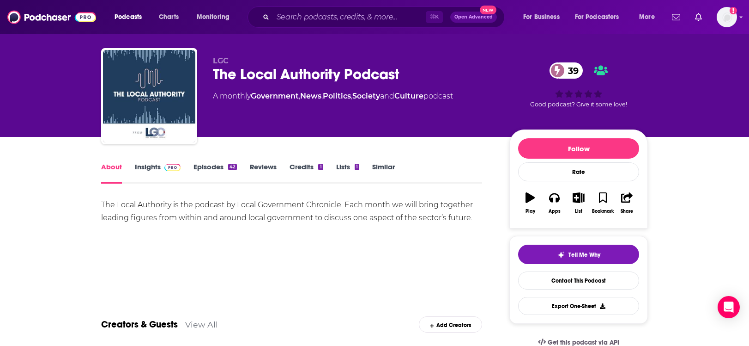
click at [142, 166] on link "Insights" at bounding box center [158, 172] width 46 height 21
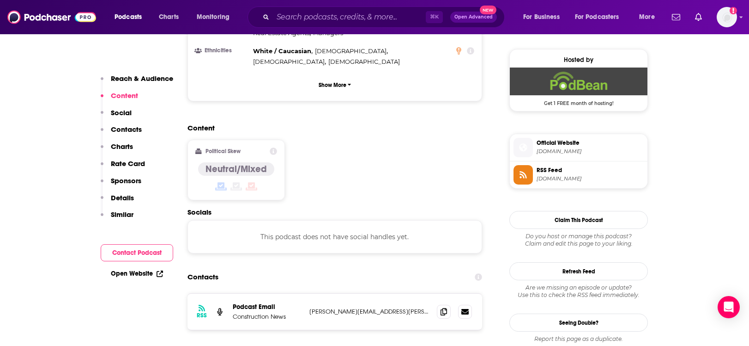
scroll to position [690, 0]
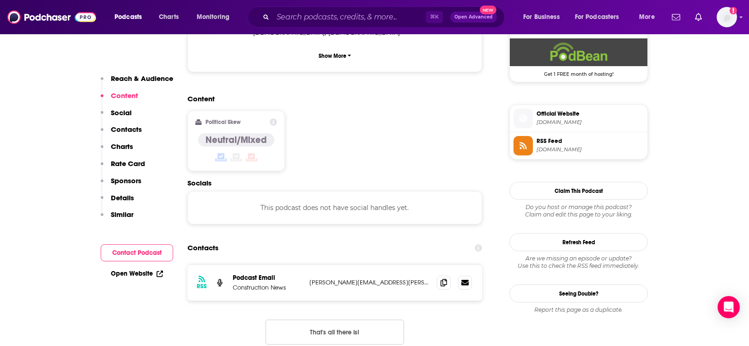
click at [567, 123] on span "thelocalauthority.podbean.com" at bounding box center [590, 122] width 107 height 7
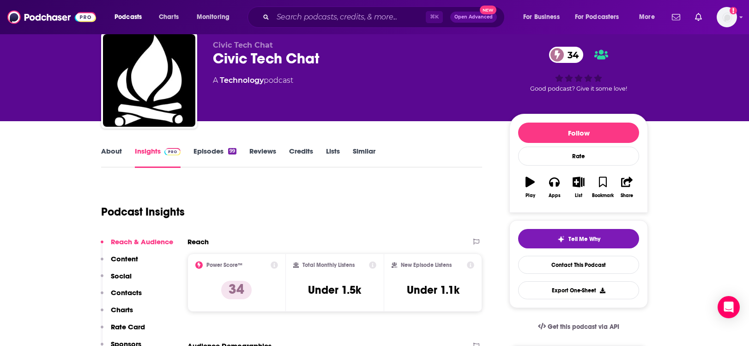
scroll to position [32, 0]
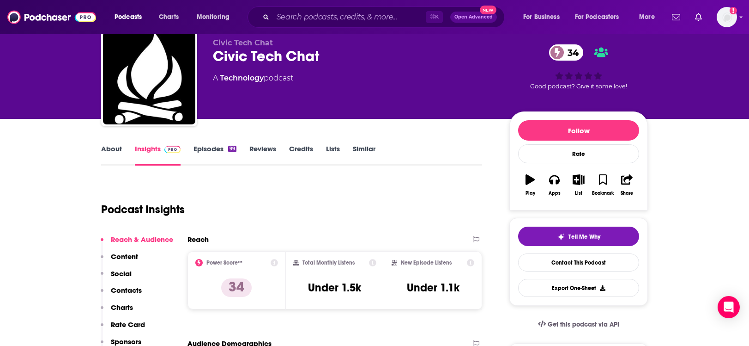
click at [109, 150] on link "About" at bounding box center [111, 154] width 21 height 21
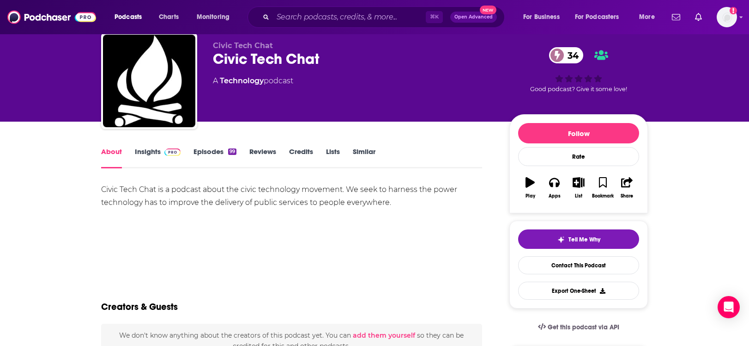
scroll to position [30, 0]
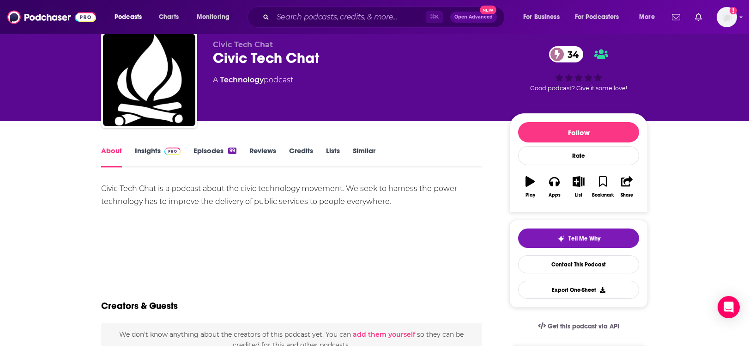
click at [125, 190] on div "Civic Tech Chat is a podcast about the civic technology movement. We seek to ha…" at bounding box center [291, 195] width 381 height 26
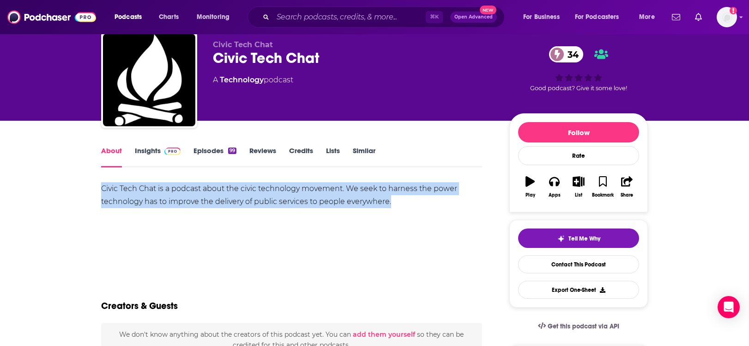
click at [125, 190] on div "Civic Tech Chat is a podcast about the civic technology movement. We seek to ha…" at bounding box center [291, 195] width 381 height 26
copy div "Civic Tech Chat is a podcast about the civic technology movement. We seek to ha…"
click at [203, 148] on link "Episodes 99" at bounding box center [215, 156] width 43 height 21
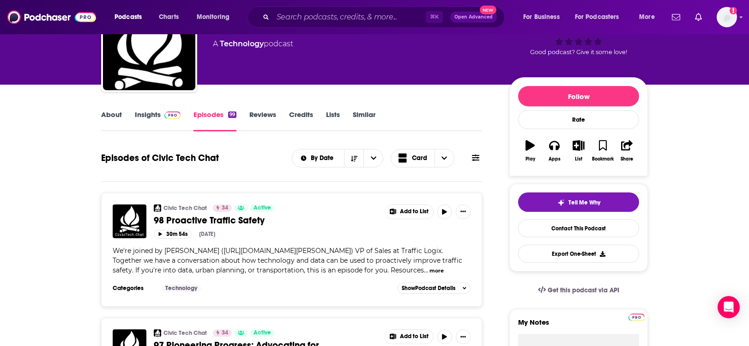
scroll to position [53, 0]
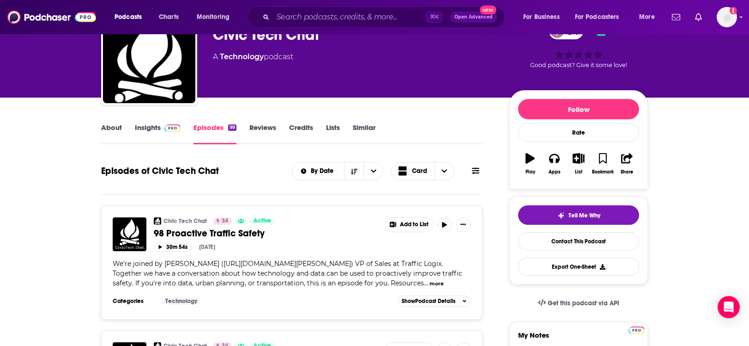
click at [139, 134] on link "Insights" at bounding box center [158, 133] width 46 height 21
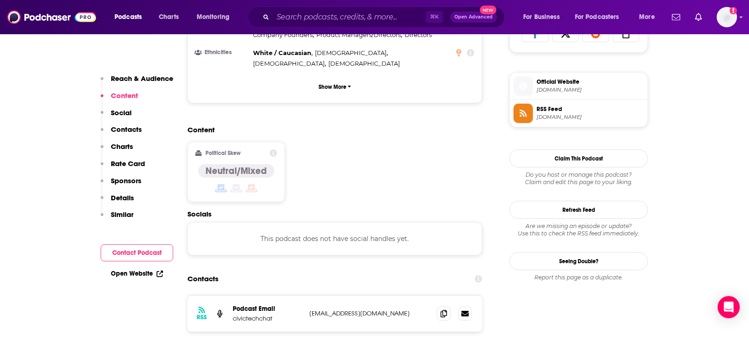
scroll to position [640, 0]
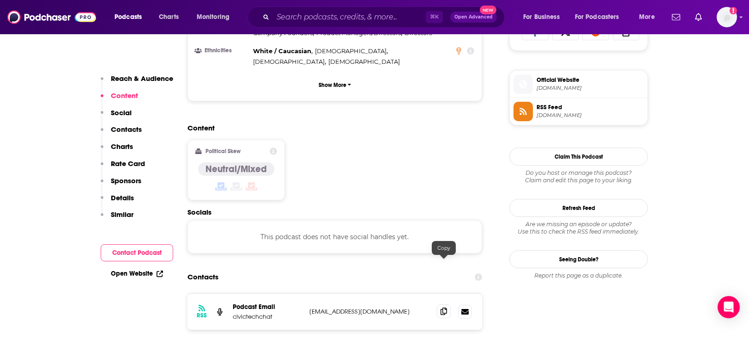
click at [441, 307] on icon at bounding box center [444, 310] width 6 height 7
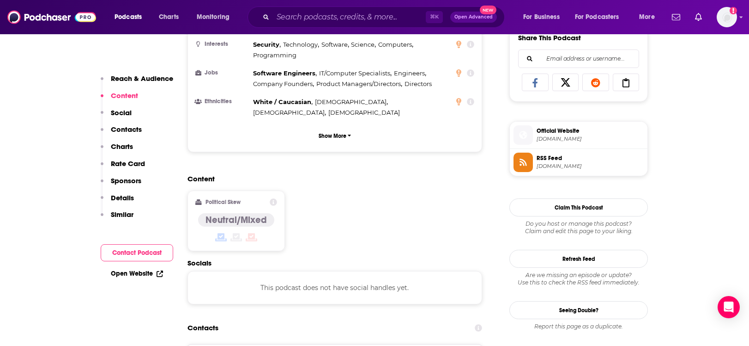
scroll to position [570, 0]
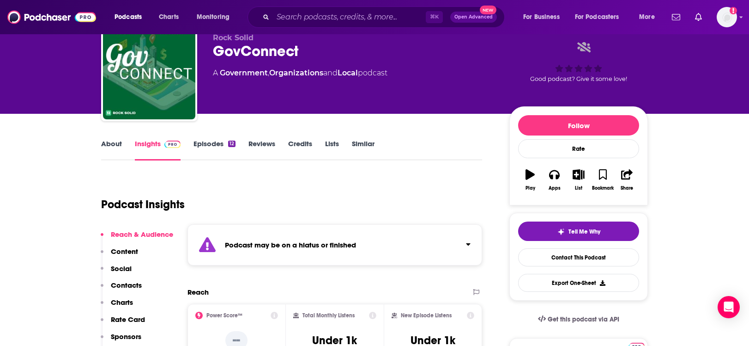
scroll to position [98, 0]
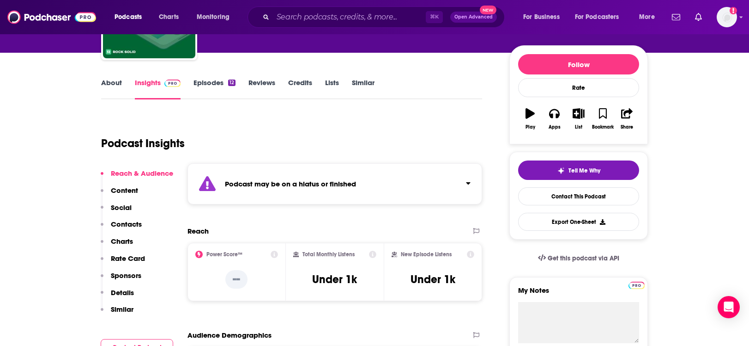
click at [207, 83] on link "Episodes 12" at bounding box center [215, 88] width 42 height 21
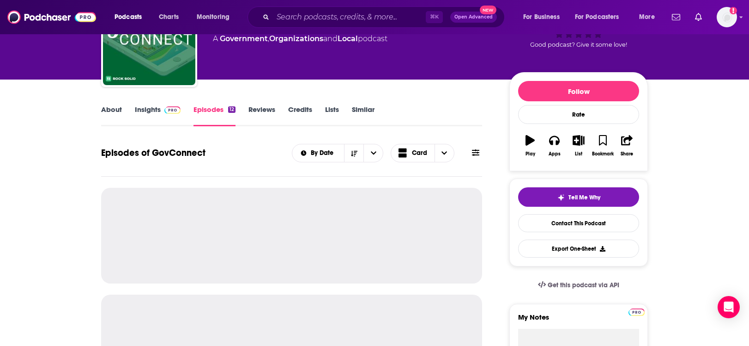
scroll to position [122, 0]
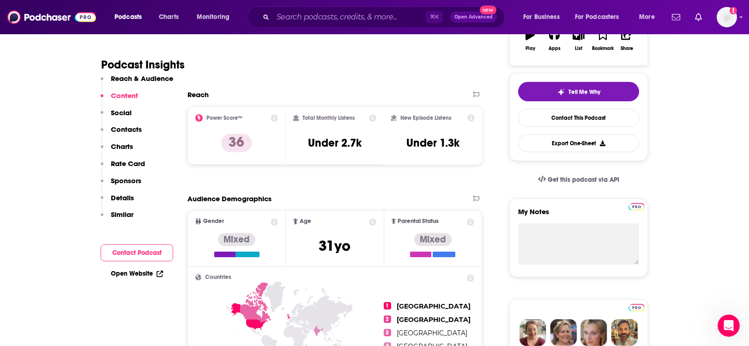
scroll to position [8, 0]
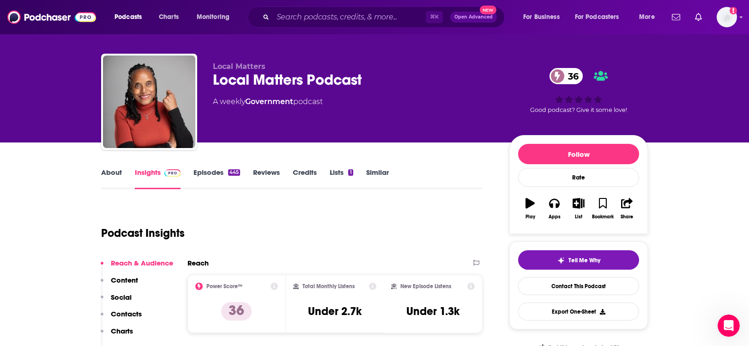
click at [212, 171] on link "Episodes 445" at bounding box center [217, 178] width 47 height 21
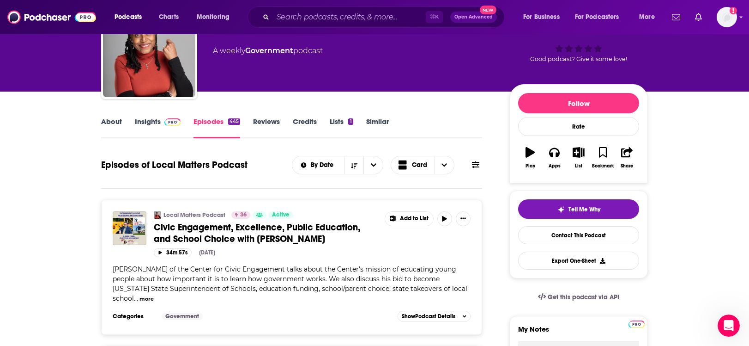
scroll to position [79, 0]
